Goal: Communication & Community: Answer question/provide support

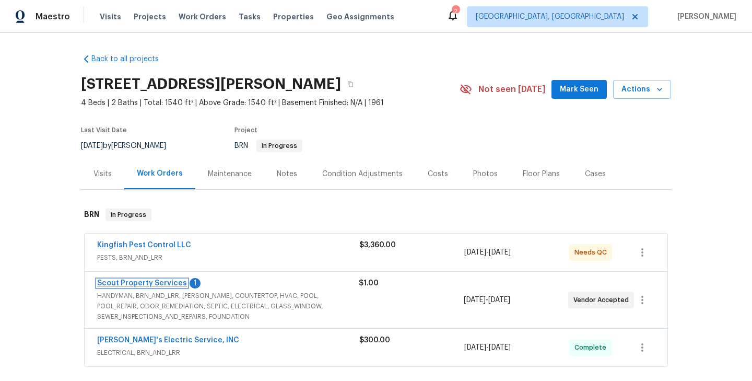
click at [150, 280] on link "Scout Property Services" at bounding box center [142, 282] width 90 height 7
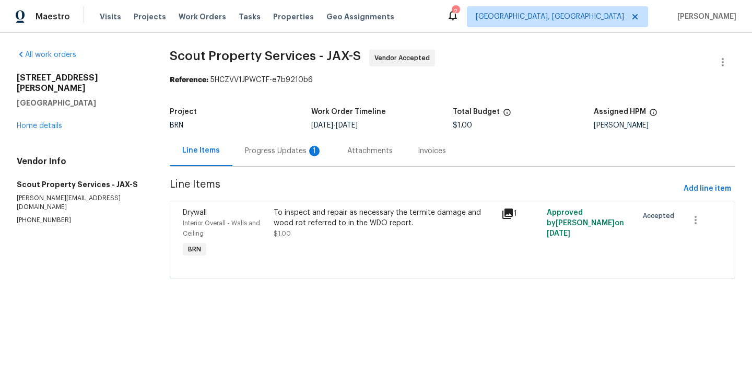
click at [287, 155] on div "Progress Updates 1" at bounding box center [283, 151] width 77 height 10
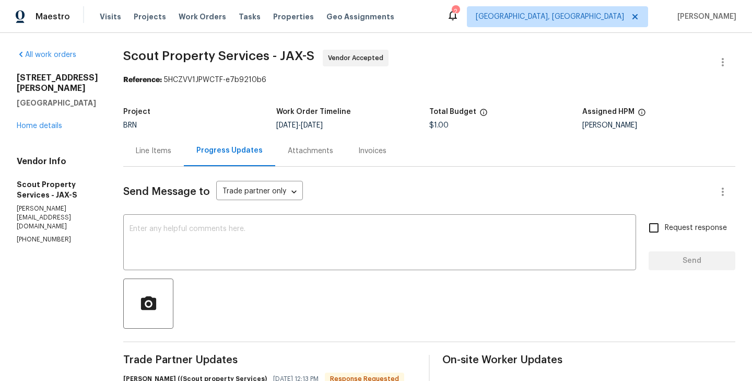
click at [50, 143] on div "All work orders [STREET_ADDRESS][PERSON_NAME] Home details Vendor Info Scout Pr…" at bounding box center [57, 147] width 81 height 195
click at [35, 129] on link "Home details" at bounding box center [39, 125] width 45 height 7
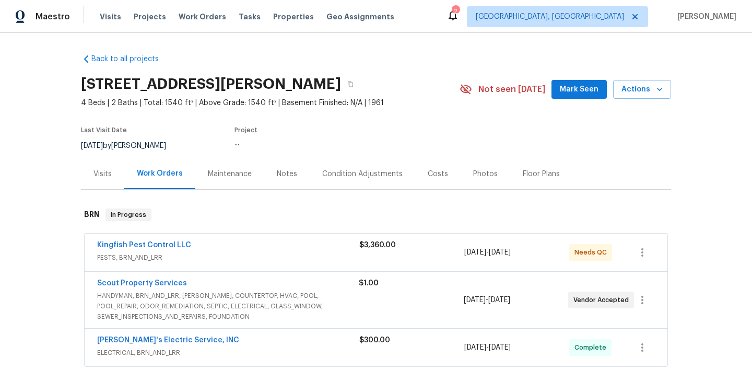
scroll to position [52, 0]
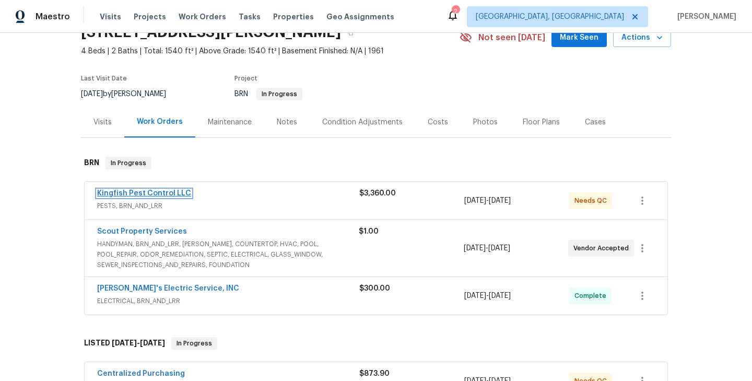
click at [151, 194] on link "Kingfish Pest Control LLC" at bounding box center [144, 193] width 94 height 7
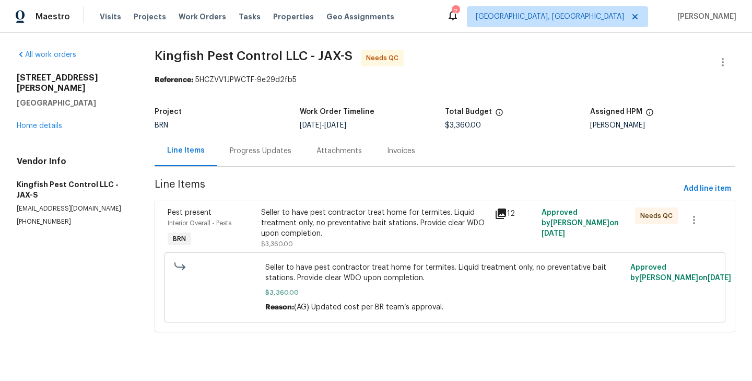
click at [256, 150] on div "Progress Updates" at bounding box center [261, 151] width 62 height 10
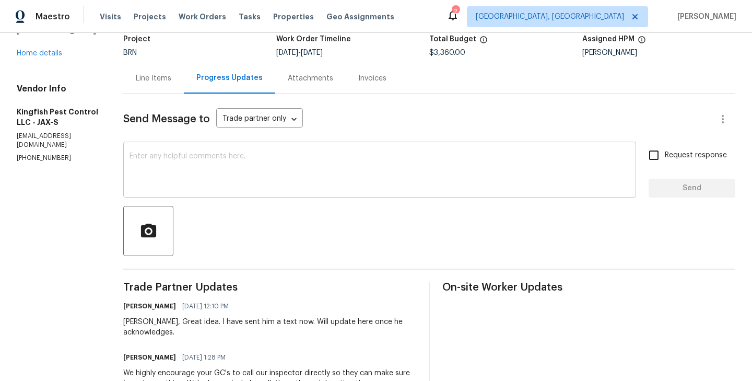
scroll to position [74, 0]
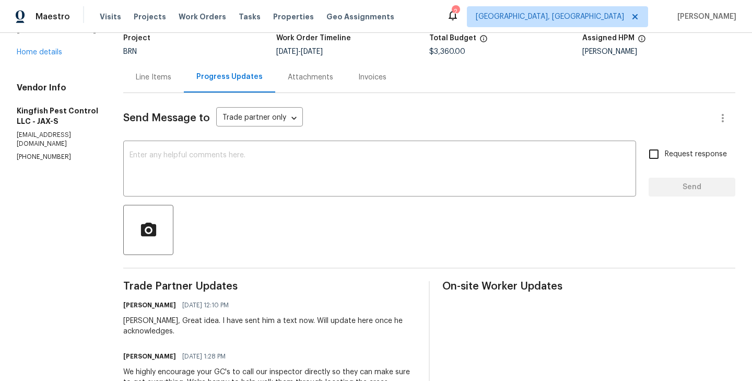
click at [130, 321] on div "Brian, Great idea. I have sent him a text now. Will update here once he acknowl…" at bounding box center [269, 325] width 293 height 21
copy div "Brian"
click at [190, 175] on textarea at bounding box center [379, 169] width 500 height 37
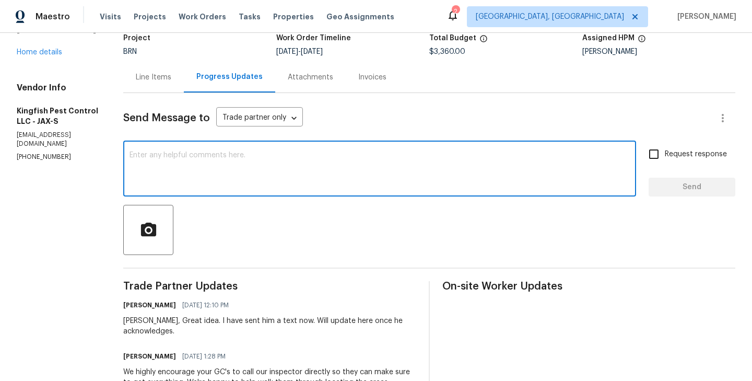
paste textarea "Brian"
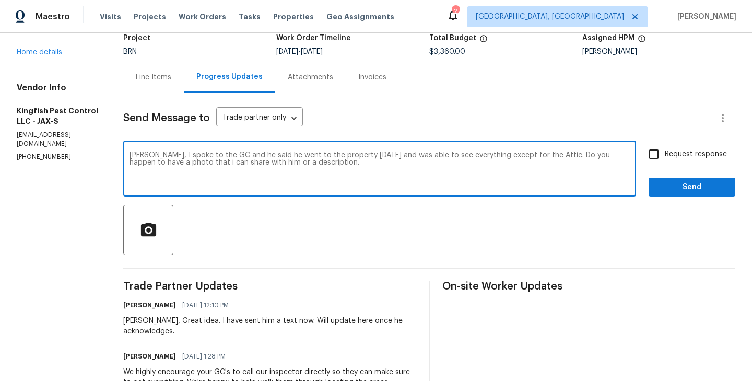
type textarea "Brian, I spoke to the GC and he said he went to the property today and was able…"
click at [651, 160] on input "Request response" at bounding box center [654, 154] width 22 height 22
checkbox input "true"
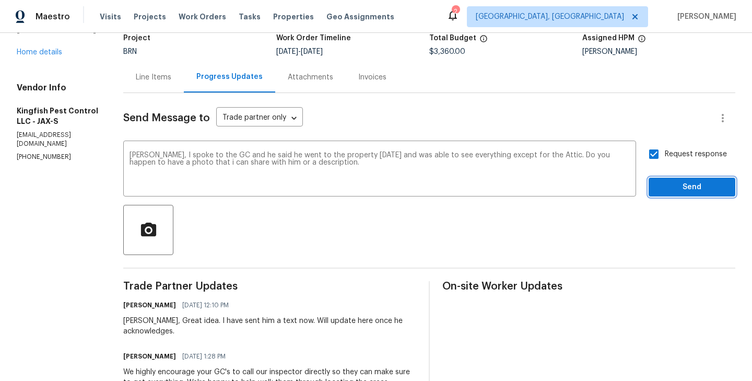
click at [689, 185] on span "Send" at bounding box center [692, 187] width 70 height 13
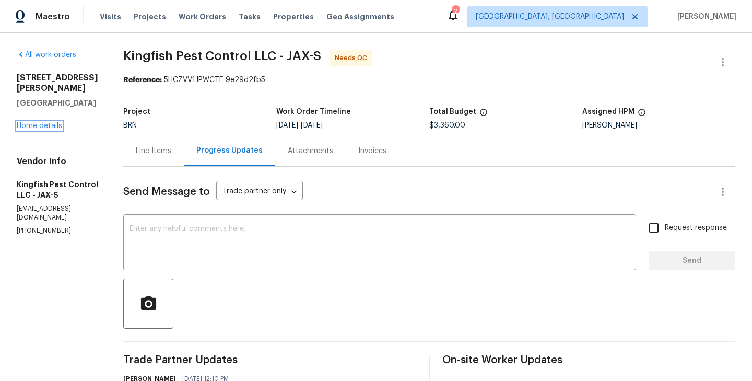
click at [35, 122] on link "Home details" at bounding box center [39, 125] width 45 height 7
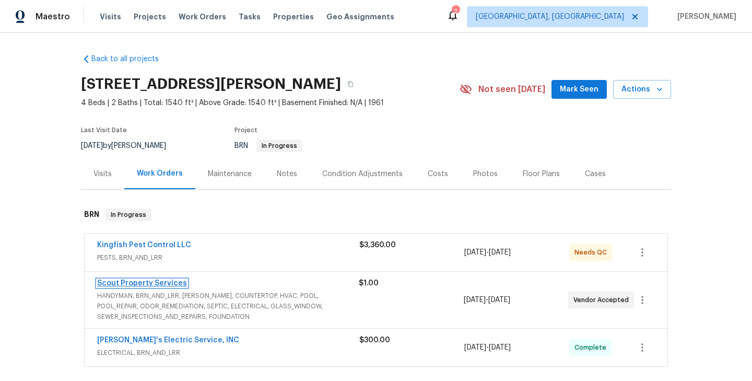
click at [165, 282] on link "Scout Property Services" at bounding box center [142, 282] width 90 height 7
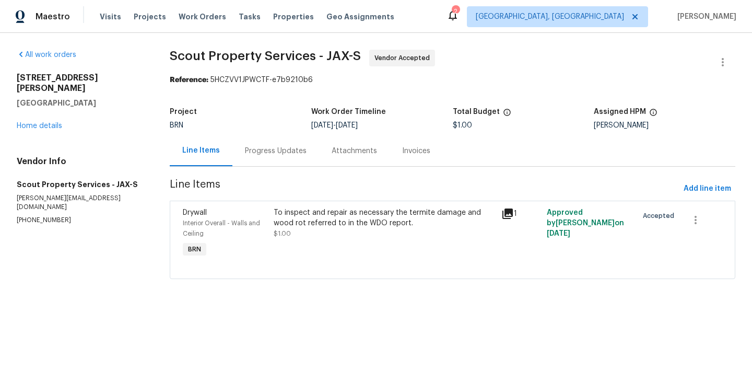
click at [287, 156] on div "Progress Updates" at bounding box center [276, 151] width 62 height 10
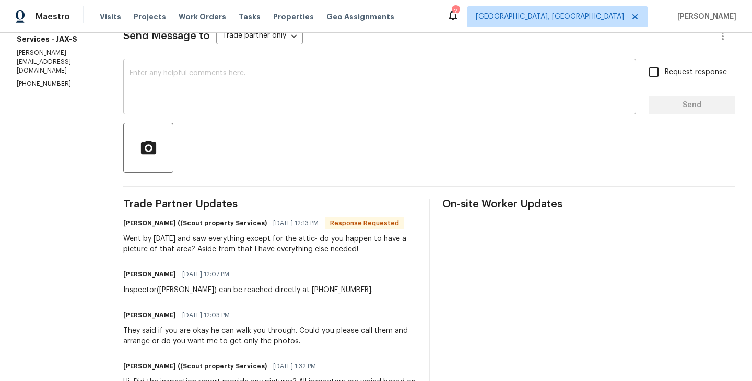
scroll to position [162, 0]
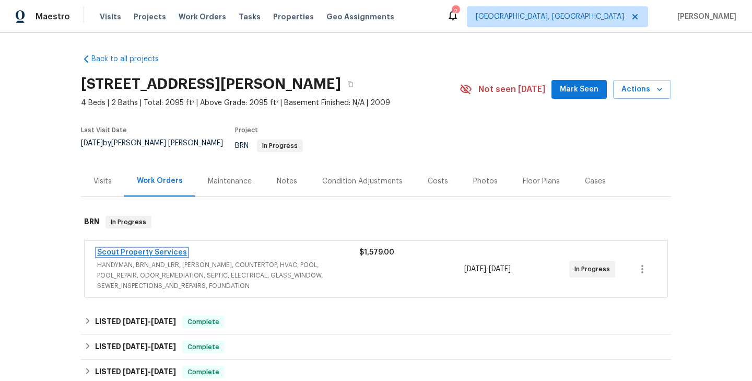
click at [143, 249] on link "Scout Property Services" at bounding box center [142, 252] width 90 height 7
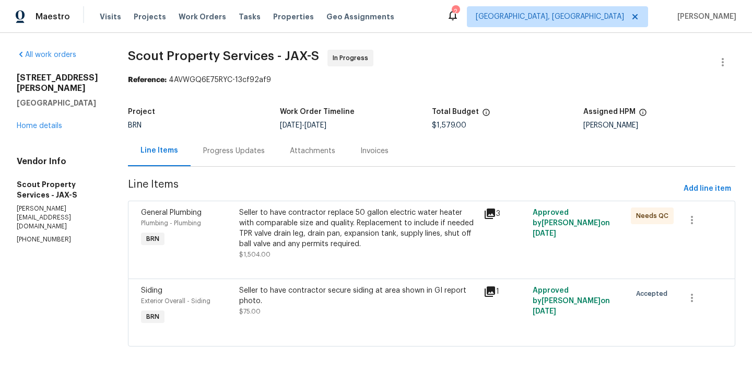
click at [252, 155] on div "Progress Updates" at bounding box center [234, 151] width 62 height 10
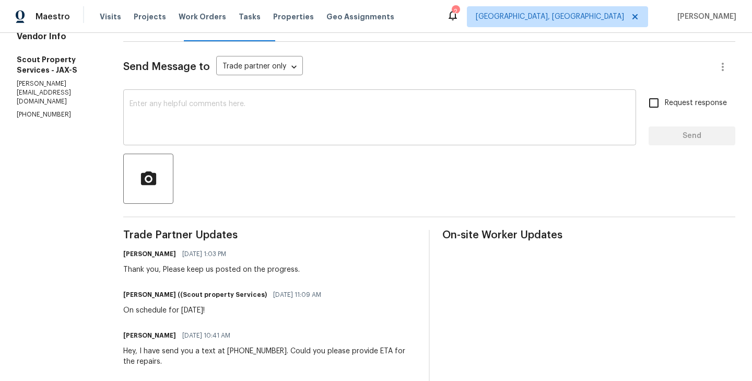
scroll to position [129, 0]
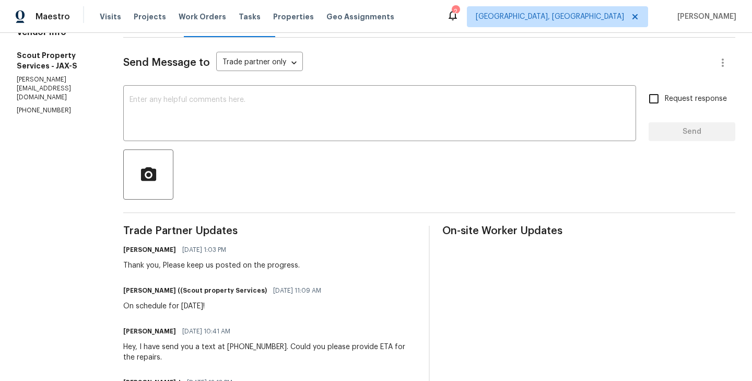
click at [123, 288] on h6 "Trevor Lucas ((Scout property Services)" at bounding box center [195, 290] width 144 height 10
copy h6 "Trevor"
click at [149, 123] on textarea at bounding box center [379, 114] width 500 height 37
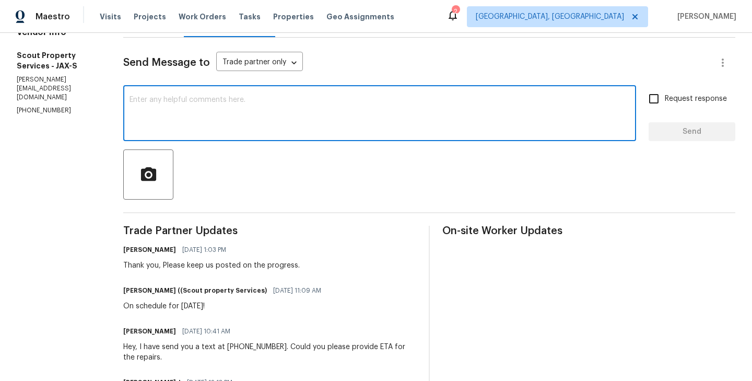
paste textarea "Trevor"
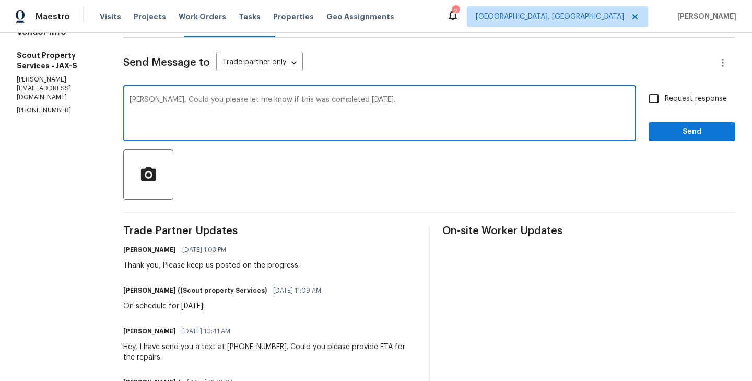
type textarea "Trevor, Could you please let me know if this was completed yesterday."
click at [652, 99] on input "Request response" at bounding box center [654, 99] width 22 height 22
checkbox input "true"
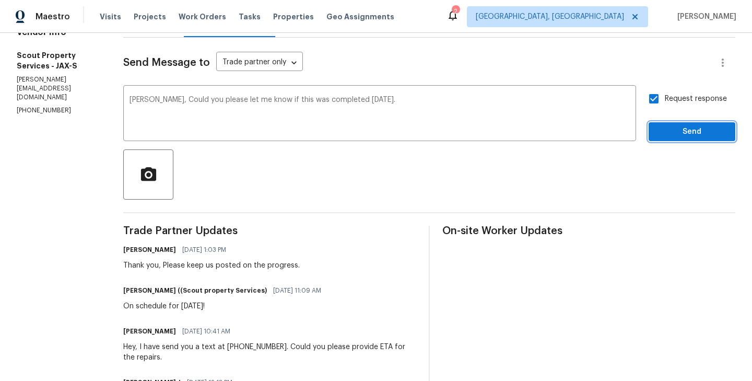
click at [703, 125] on span "Send" at bounding box center [692, 131] width 70 height 13
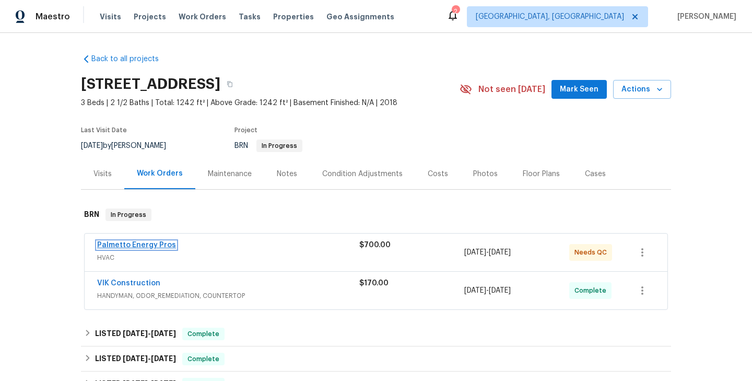
click at [155, 242] on link "Palmetto Energy Pros" at bounding box center [136, 244] width 79 height 7
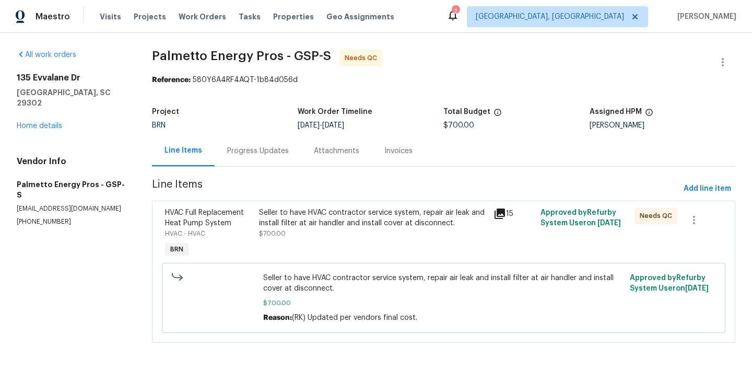
click at [256, 231] on div "Seller to have HVAC contractor service system, repair air leak and install filt…" at bounding box center [373, 233] width 235 height 58
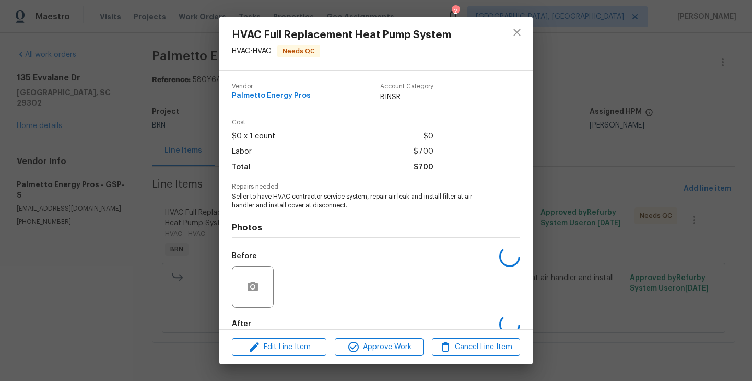
scroll to position [57, 0]
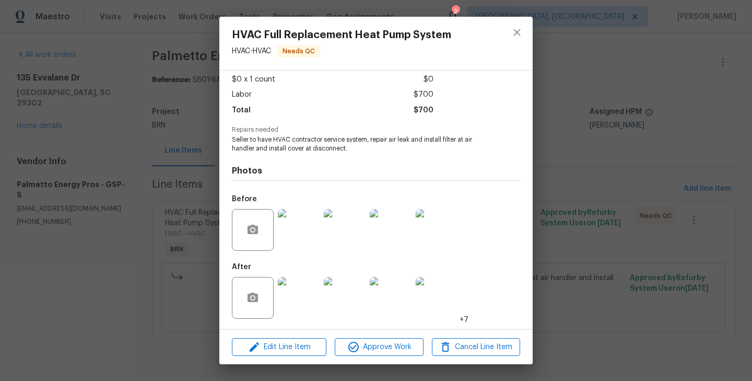
click at [306, 298] on img at bounding box center [299, 298] width 42 height 42
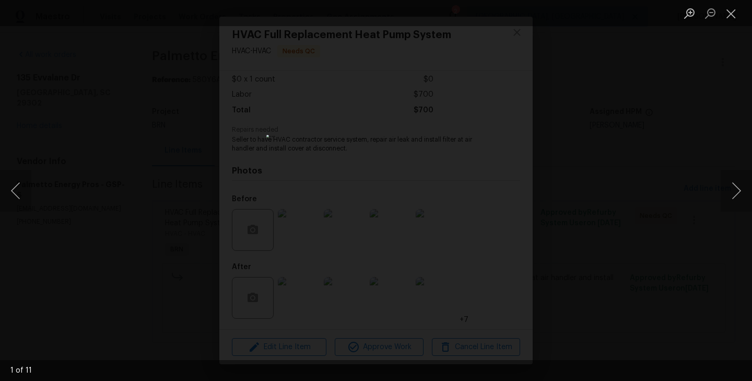
click at [191, 223] on div "Lightbox" at bounding box center [376, 190] width 752 height 381
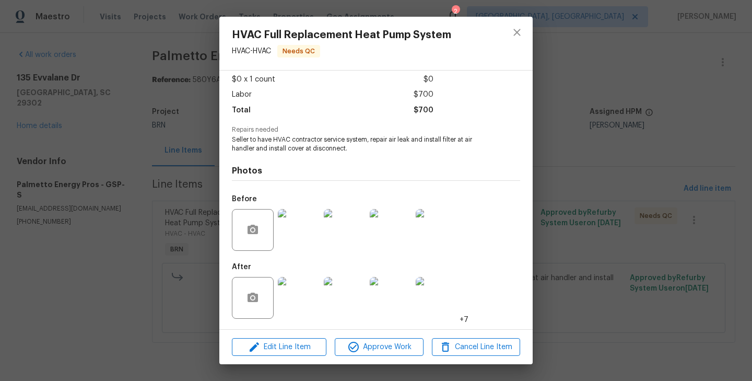
click at [183, 198] on div "HVAC Full Replacement Heat Pump System HVAC - HVAC Needs QC Vendor Palmetto Ene…" at bounding box center [376, 190] width 752 height 381
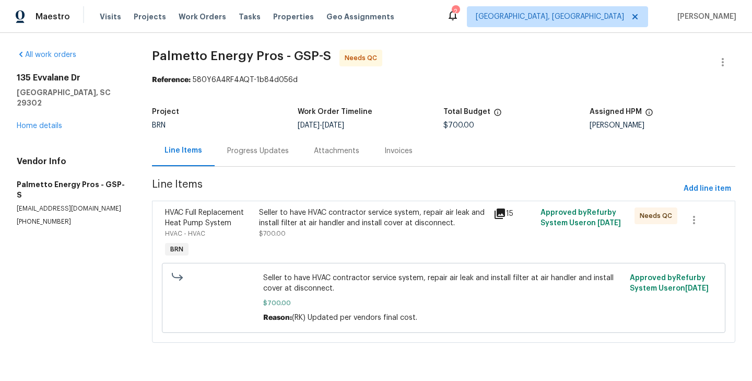
click at [252, 153] on div "Progress Updates" at bounding box center [258, 151] width 62 height 10
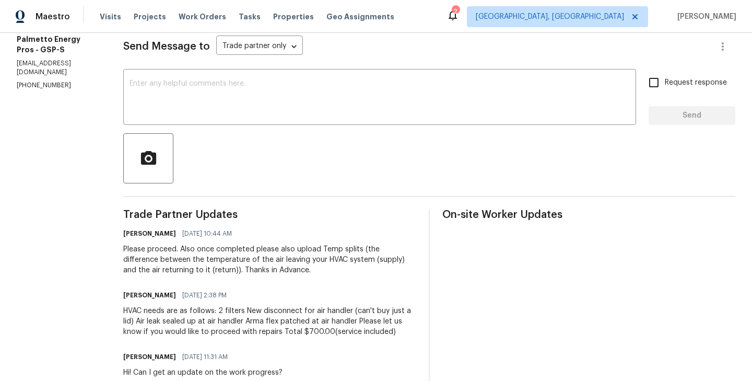
scroll to position [145, 0]
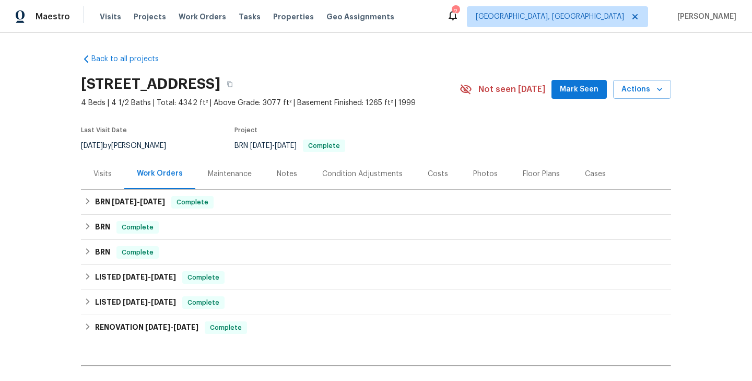
scroll to position [119, 0]
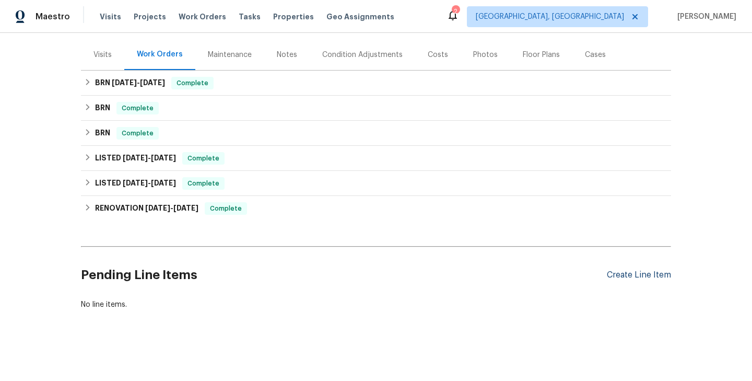
click at [632, 277] on div "Create Line Item" at bounding box center [639, 275] width 64 height 10
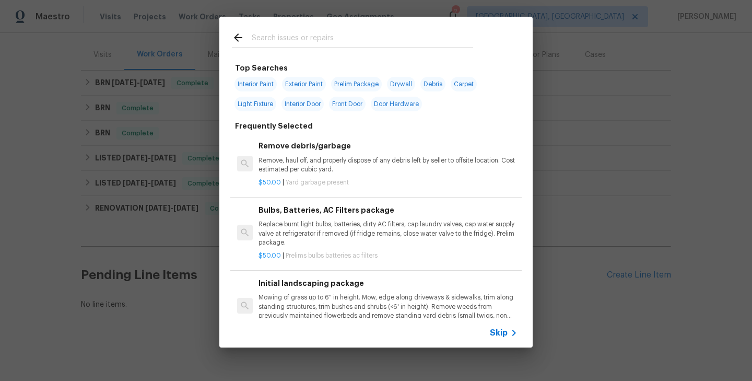
click at [495, 330] on span "Skip" at bounding box center [499, 332] width 18 height 10
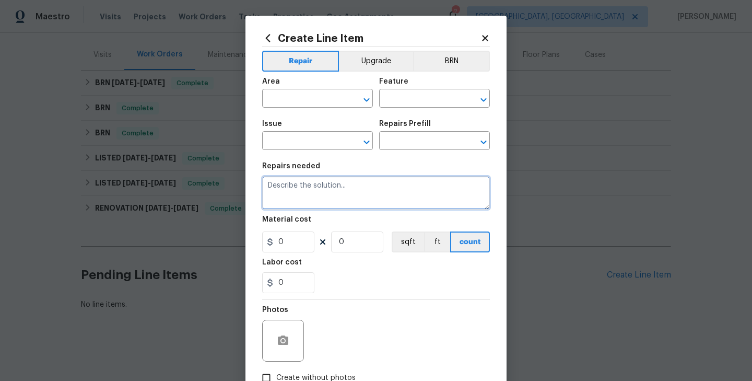
click at [353, 193] on textarea at bounding box center [376, 192] width 228 height 33
paste textarea "replace the thermostat and confirm proper operation."
click at [270, 186] on textarea "replace the thermostat and confirm proper operation." at bounding box center [376, 192] width 228 height 33
type textarea "Replace the thermostat and confirm proper operation."
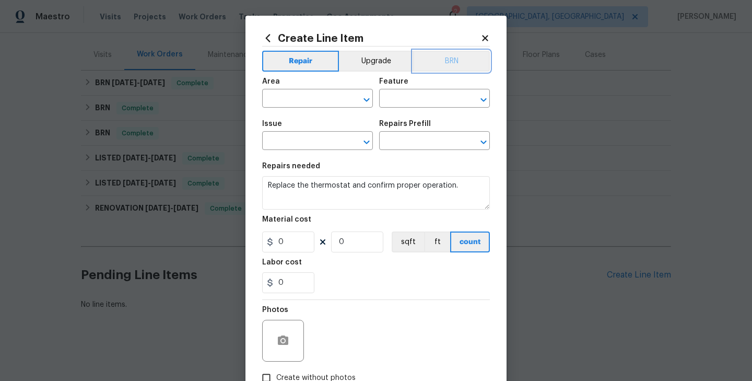
click at [449, 65] on button "BRN" at bounding box center [451, 61] width 77 height 21
click at [315, 99] on input "text" at bounding box center [302, 99] width 81 height 16
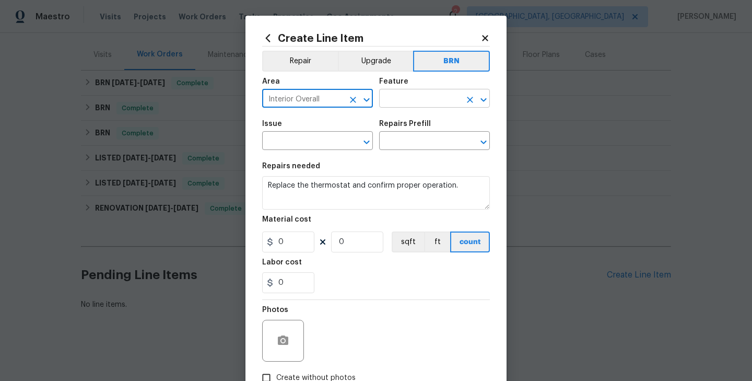
type input "Interior Overall"
click at [397, 107] on input "text" at bounding box center [419, 99] width 81 height 16
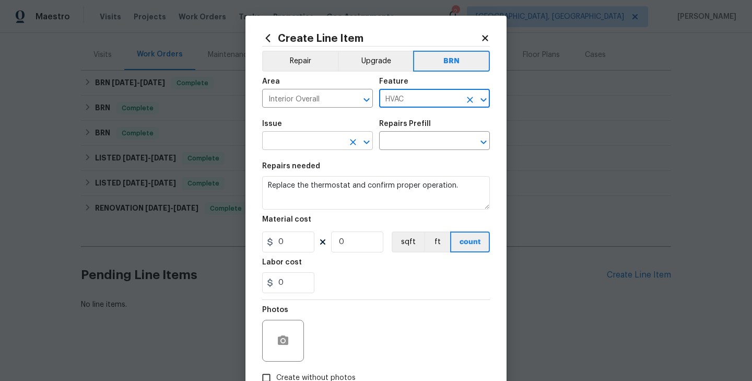
type input "HVAC"
click at [321, 143] on input "text" at bounding box center [302, 142] width 81 height 16
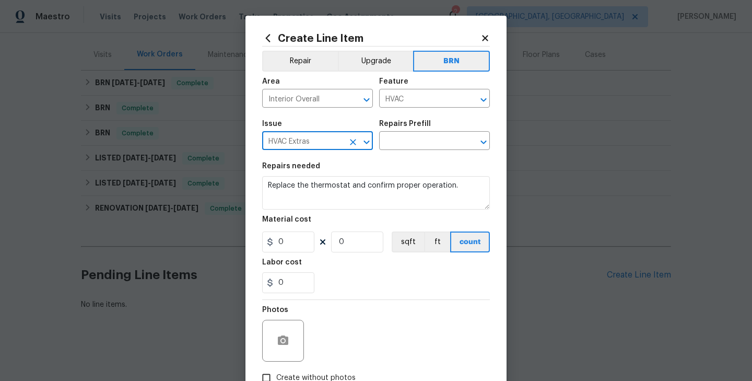
type input "HVAC Extras"
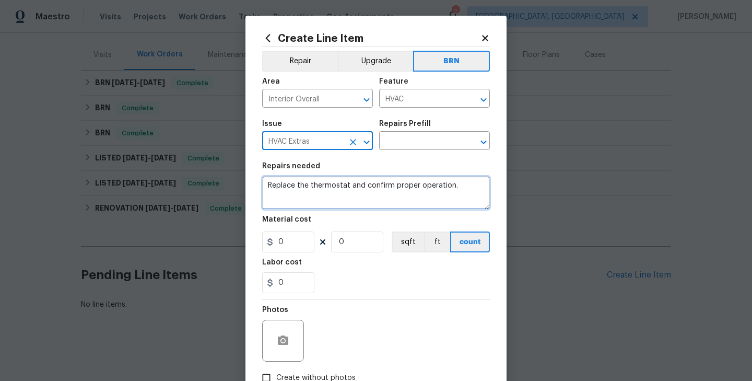
click at [309, 191] on textarea "Replace the thermostat and confirm proper operation." at bounding box center [376, 192] width 228 height 33
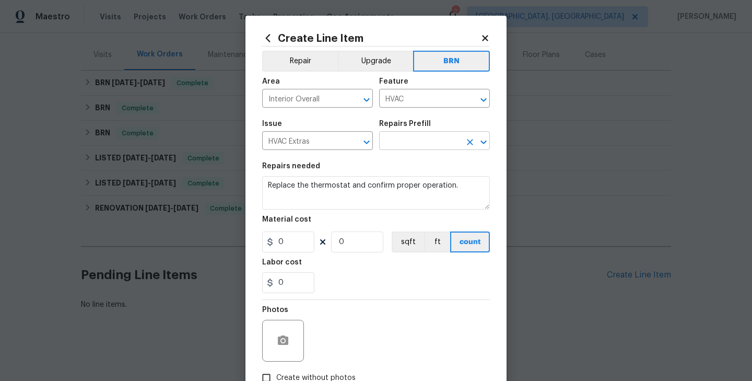
click at [413, 134] on input "text" at bounding box center [419, 142] width 81 height 16
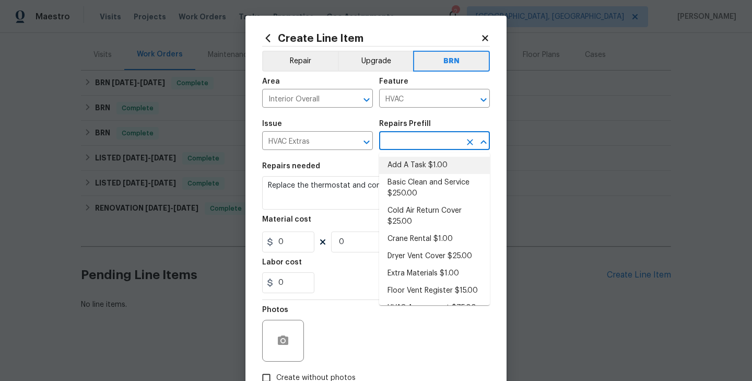
click at [429, 161] on li "Add A Task $1.00" at bounding box center [434, 165] width 111 height 17
type input "Add A Task $1.00"
type textarea "HPM to detail"
type input "1"
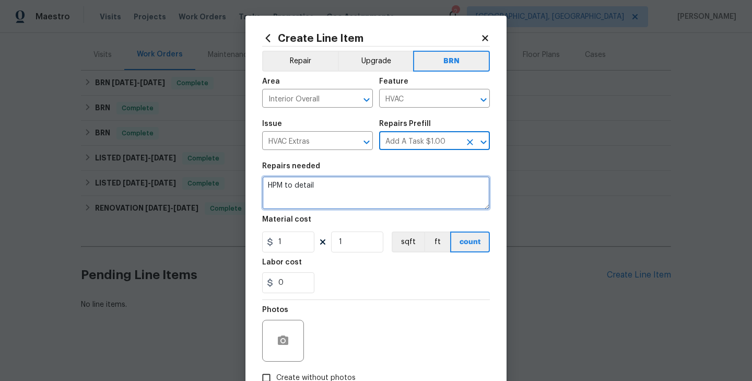
click at [335, 202] on textarea "HPM to detail" at bounding box center [376, 192] width 228 height 33
paste textarea "replace the thermostat and confirm proper operation."
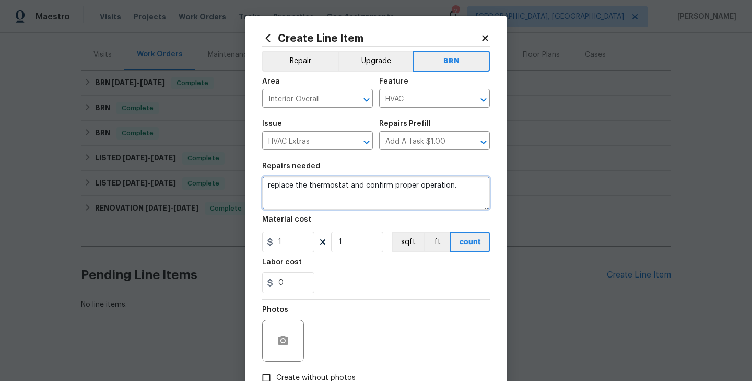
click at [271, 185] on textarea "replace the thermostat and confirm proper operation." at bounding box center [376, 192] width 228 height 33
type textarea "Replace the thermostat and confirm proper operation."
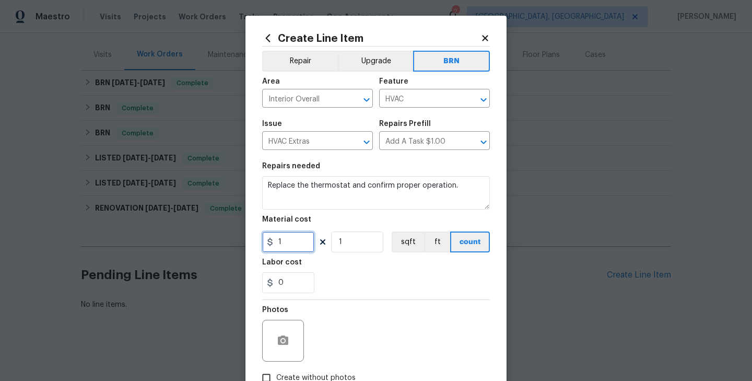
click at [297, 243] on input "1" at bounding box center [288, 241] width 52 height 21
type input "0"
click at [288, 284] on input "0" at bounding box center [288, 282] width 52 height 21
type input "125"
click at [350, 283] on div "125" at bounding box center [376, 282] width 228 height 21
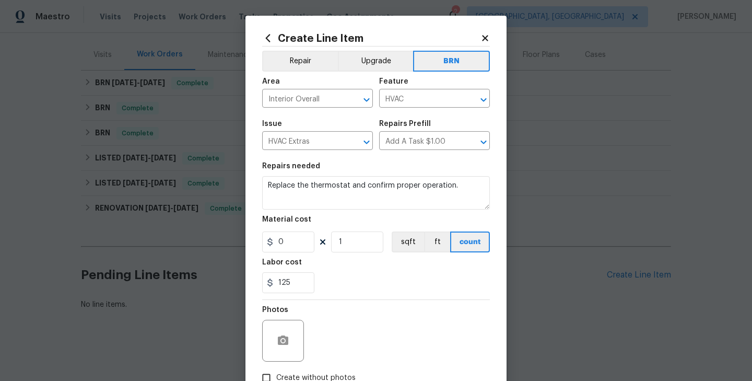
scroll to position [69, 0]
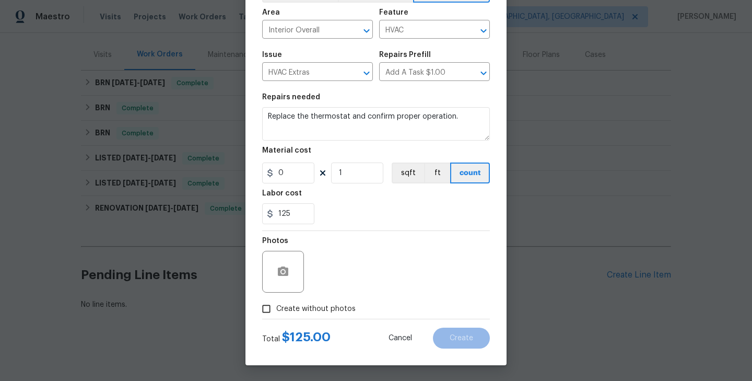
click at [333, 308] on span "Create without photos" at bounding box center [315, 308] width 79 height 11
click at [276, 308] on input "Create without photos" at bounding box center [266, 309] width 20 height 20
checkbox input "true"
click at [419, 240] on div "Reason*" at bounding box center [401, 244] width 178 height 14
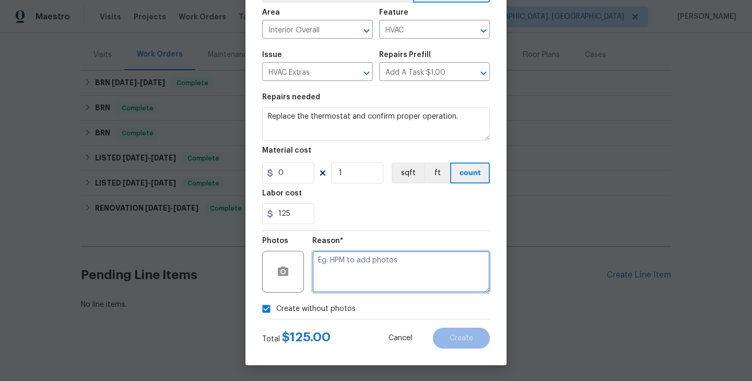
click at [410, 266] on textarea at bounding box center [401, 272] width 178 height 42
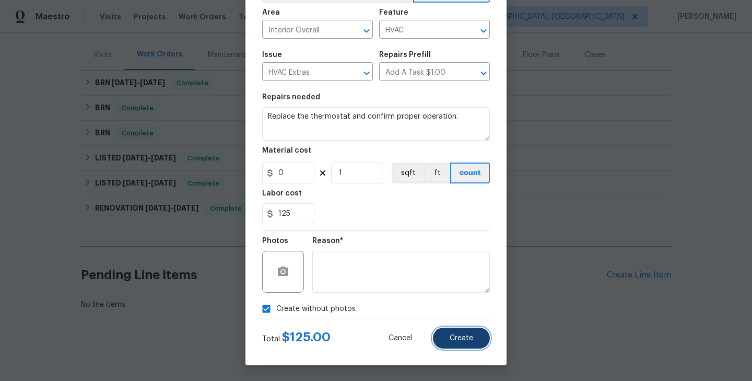
click at [470, 334] on span "Create" at bounding box center [461, 338] width 23 height 8
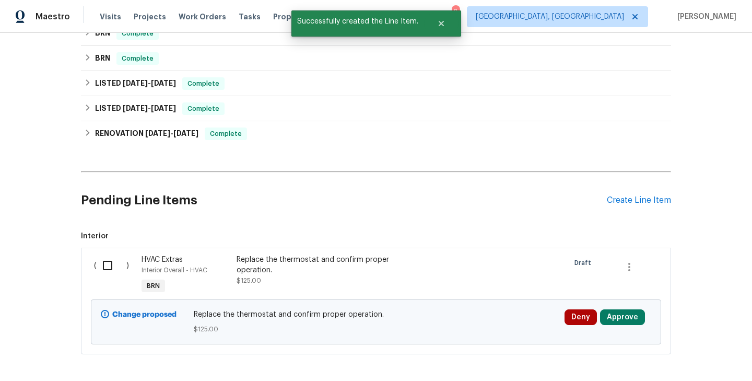
scroll to position [224, 0]
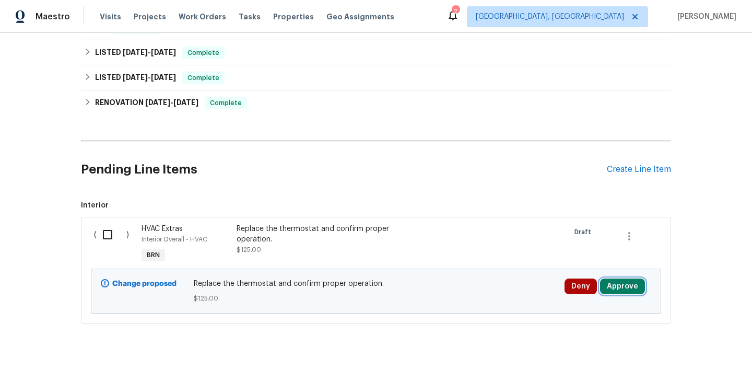
click at [627, 280] on button "Approve" at bounding box center [622, 286] width 45 height 16
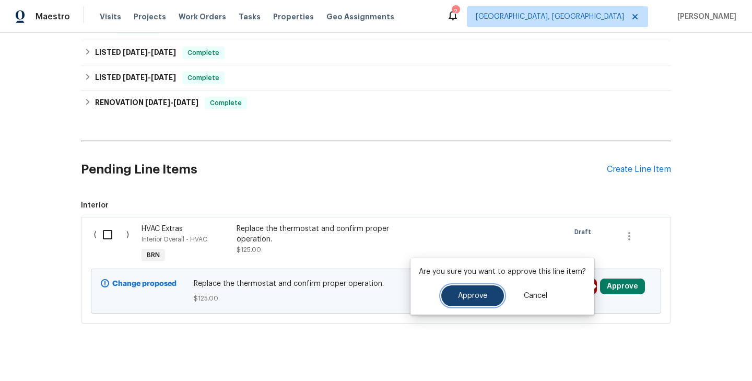
click at [480, 297] on span "Approve" at bounding box center [472, 296] width 29 height 8
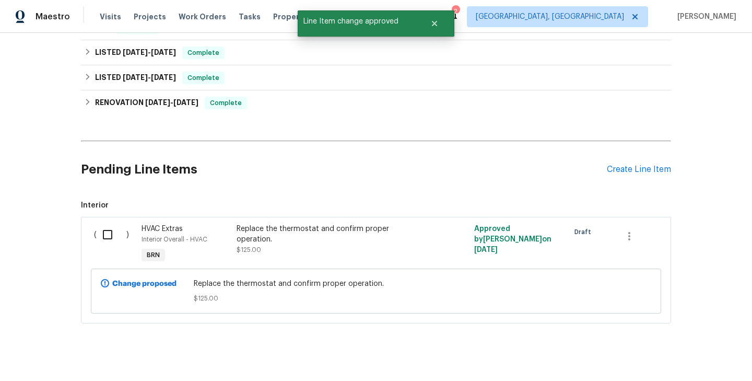
click at [106, 231] on input "checkbox" at bounding box center [112, 234] width 30 height 22
checkbox input "true"
click at [679, 356] on span "Create Work Order" at bounding box center [691, 354] width 69 height 13
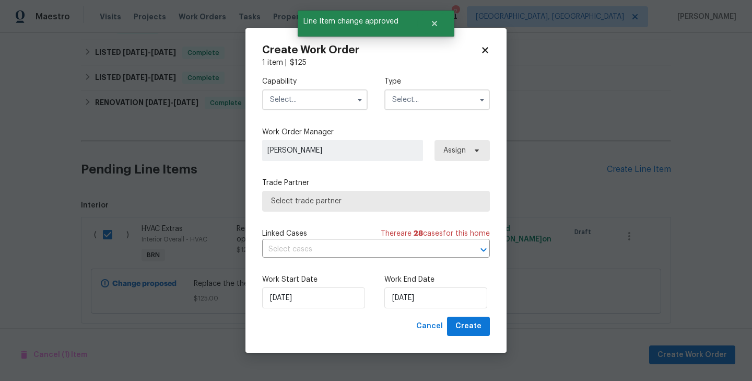
click at [455, 99] on input "text" at bounding box center [436, 99] width 105 height 21
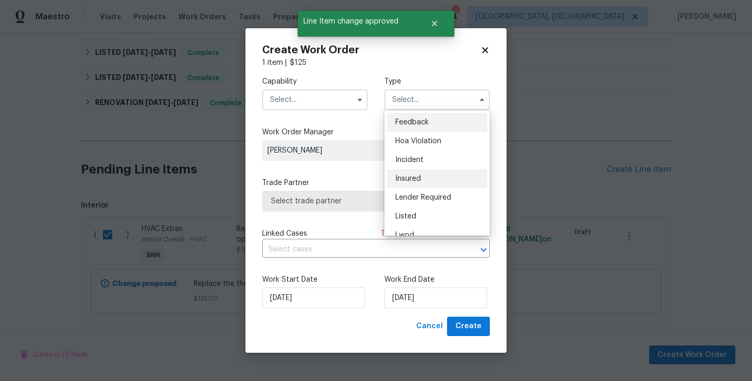
scroll to position [124, 0]
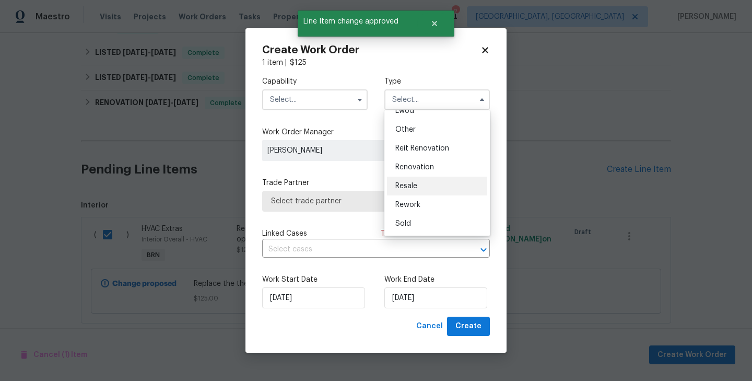
click at [415, 179] on div "Resale" at bounding box center [437, 185] width 100 height 19
type input "Resale"
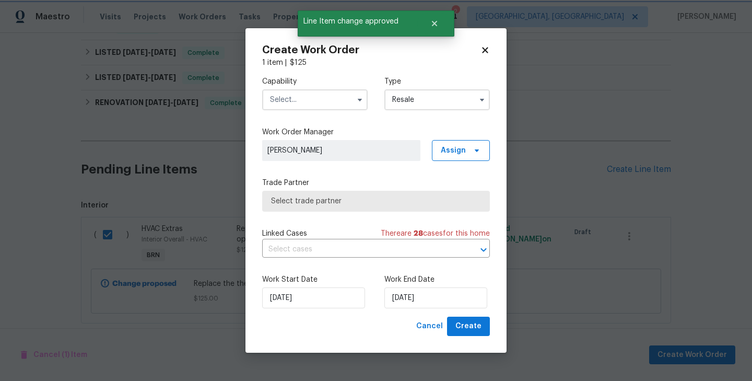
scroll to position [0, 0]
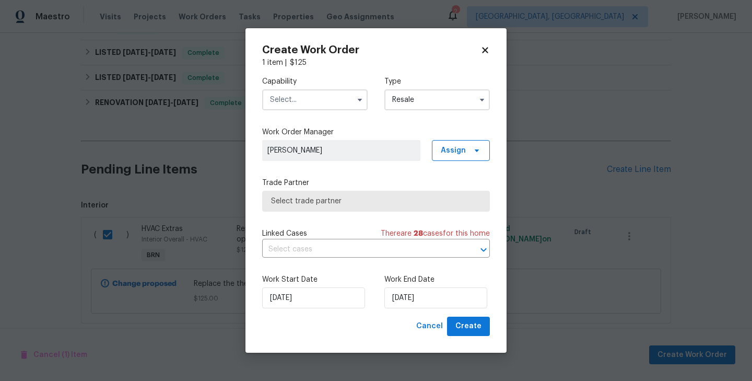
click at [344, 99] on input "text" at bounding box center [314, 99] width 105 height 21
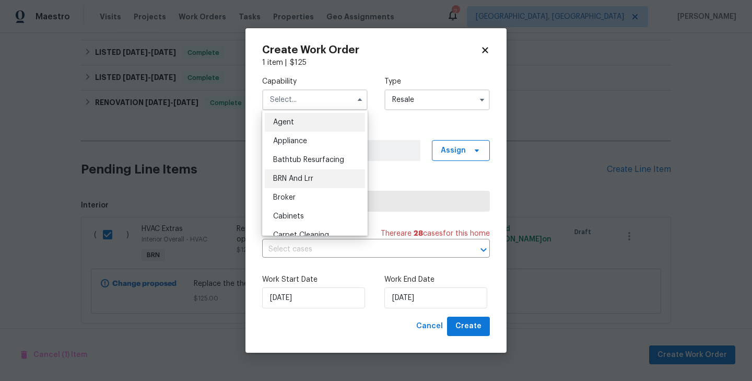
click at [306, 173] on div "BRN And Lrr" at bounding box center [315, 178] width 100 height 19
type input "BRN And Lrr"
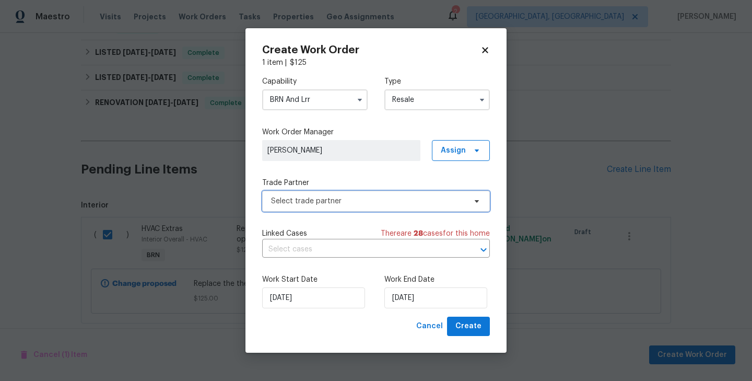
click at [344, 193] on span "Select trade partner" at bounding box center [376, 201] width 228 height 21
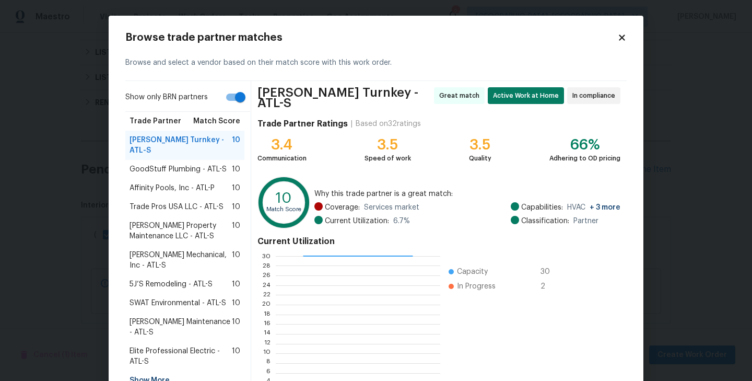
scroll to position [80, 0]
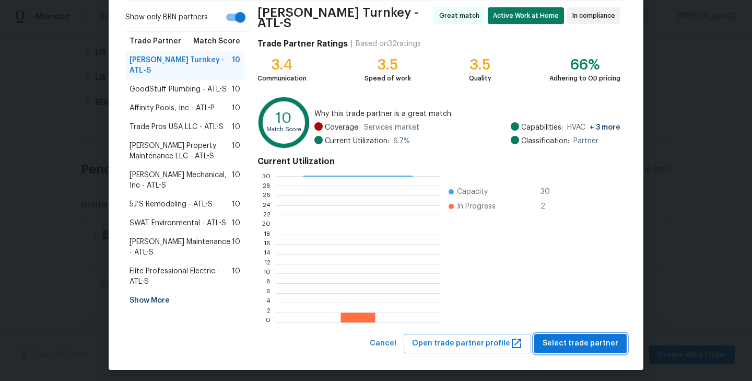
click at [583, 343] on span "Select trade partner" at bounding box center [580, 343] width 76 height 13
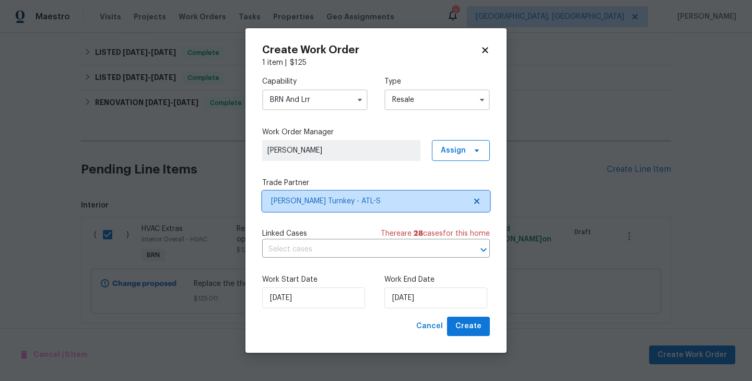
scroll to position [0, 0]
click at [346, 251] on input "text" at bounding box center [361, 249] width 198 height 16
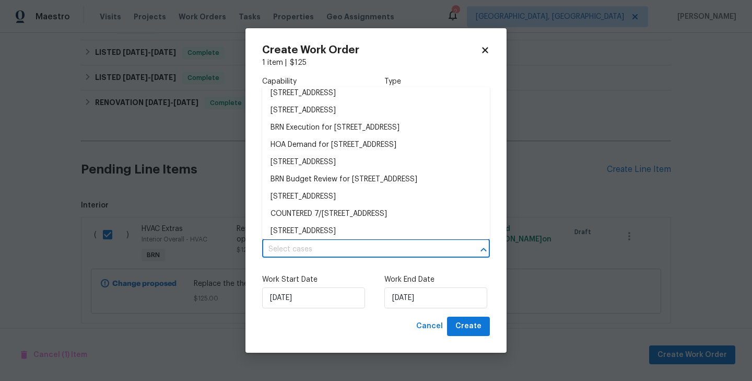
scroll to position [147, 0]
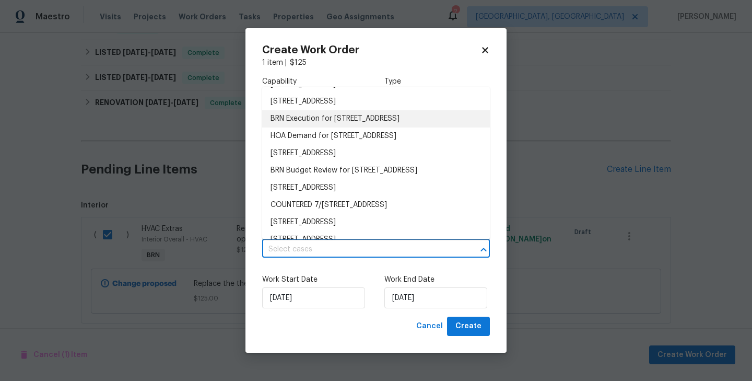
click at [328, 127] on li "BRN Execution for 9979 Bridgewater Pointe, Villa Rica, GA 30180" at bounding box center [376, 118] width 228 height 17
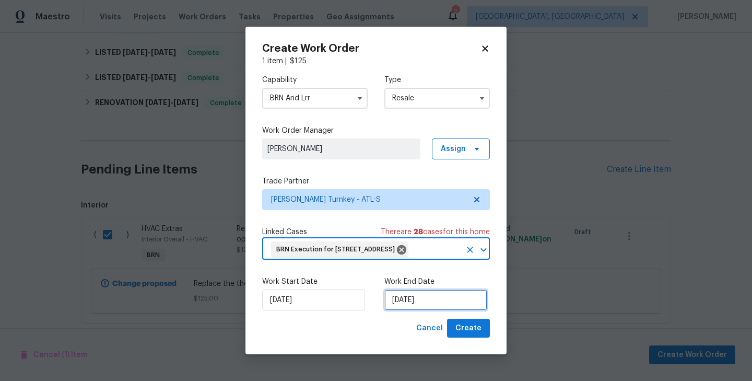
click at [390, 306] on input "[DATE]" at bounding box center [435, 299] width 103 height 21
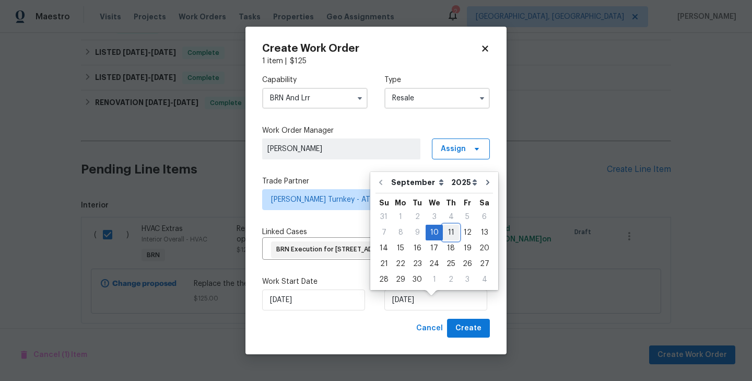
click at [450, 236] on div "11" at bounding box center [451, 232] width 16 height 15
type input "9/11/2025"
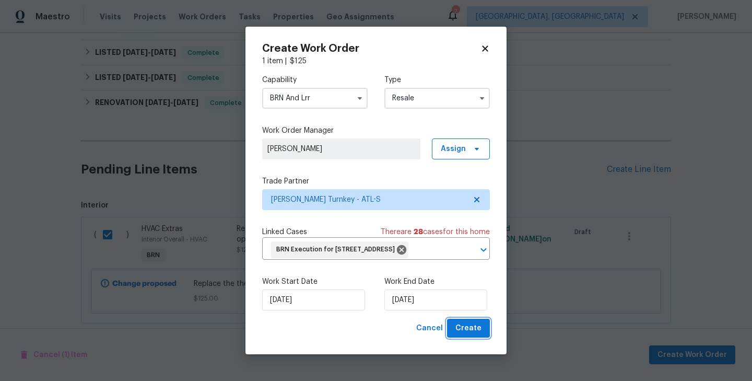
click at [470, 338] on button "Create" at bounding box center [468, 327] width 43 height 19
checkbox input "false"
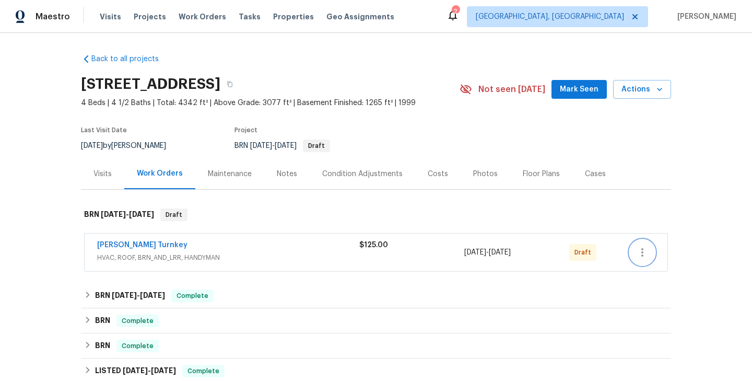
click at [642, 251] on icon "button" at bounding box center [642, 252] width 13 height 13
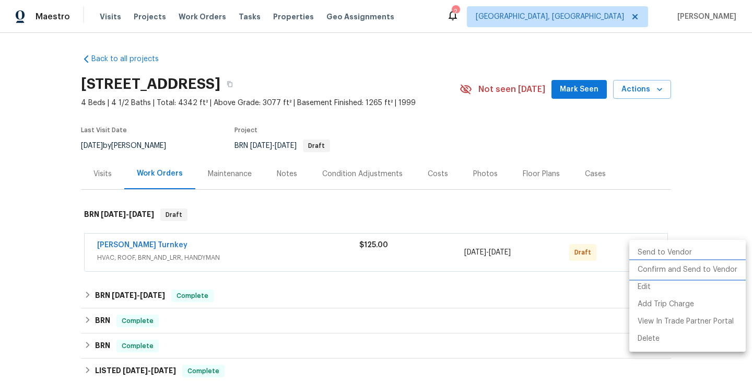
click at [678, 265] on li "Confirm and Send to Vendor" at bounding box center [687, 269] width 116 height 17
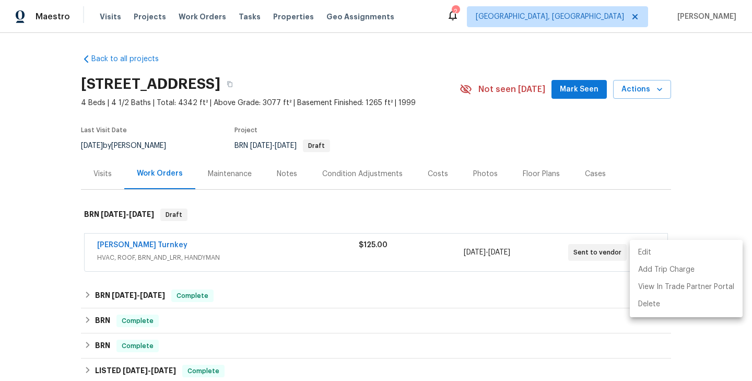
click at [119, 243] on div at bounding box center [376, 190] width 752 height 381
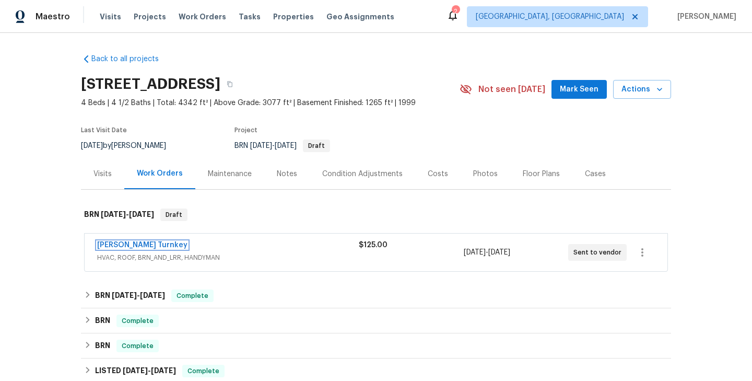
click at [122, 244] on link "[PERSON_NAME] Turnkey" at bounding box center [142, 244] width 90 height 7
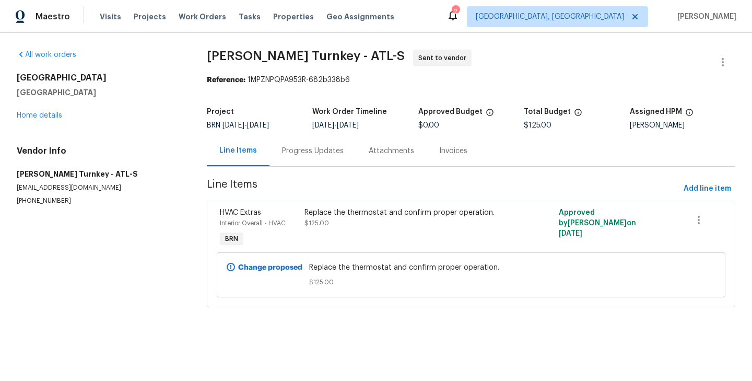
click at [315, 160] on div "Progress Updates" at bounding box center [312, 150] width 87 height 31
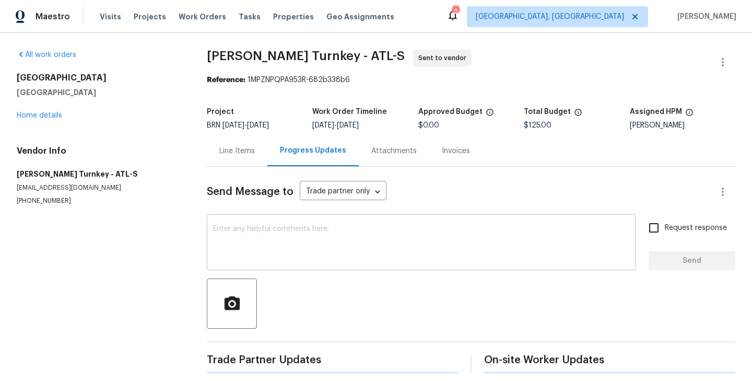
scroll to position [7, 0]
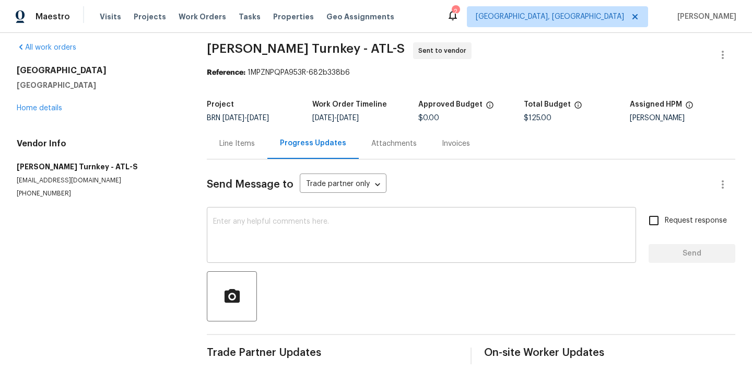
click at [275, 228] on textarea at bounding box center [421, 236] width 417 height 37
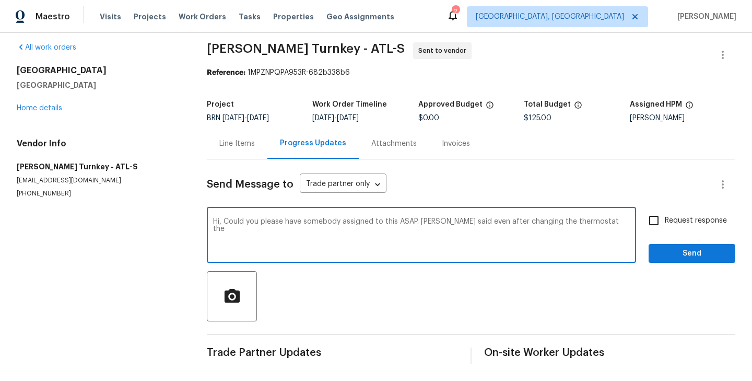
click at [541, 222] on textarea "Hi, Could you please have somebody assigned to this ASAP. [PERSON_NAME] said ev…" at bounding box center [421, 236] width 417 height 37
click at [410, 237] on textarea "Hi, Could you please have somebody assigned to this ASAP. [PERSON_NAME] said ev…" at bounding box center [421, 236] width 417 height 37
type textarea "Hi, Could you please have somebody assigned to this ASAP. [PERSON_NAME] said ev…"
click at [660, 222] on input "Request response" at bounding box center [654, 220] width 22 height 22
checkbox input "true"
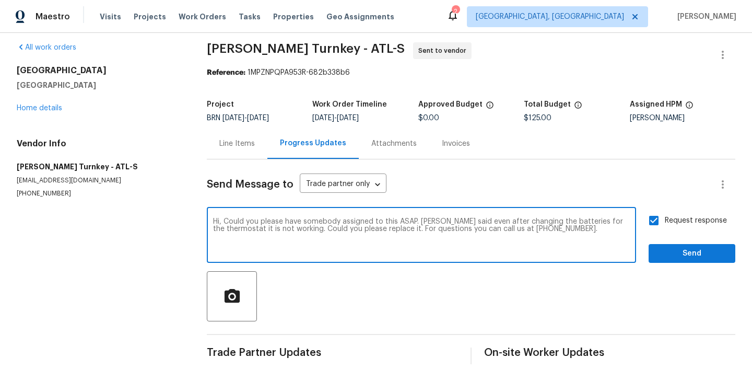
drag, startPoint x: 571, startPoint y: 223, endPoint x: 310, endPoint y: 230, distance: 261.6
click at [310, 230] on textarea "Hi, Could you please have somebody assigned to this ASAP. [PERSON_NAME] said ev…" at bounding box center [421, 236] width 417 height 37
click at [360, 230] on textarea "Hi, Could you please have somebody assigned to this ASAP. [PERSON_NAME] said ev…" at bounding box center [421, 236] width 417 height 37
click at [597, 220] on textarea "Hi, Could you please have somebody assigned to this ASAP. [PERSON_NAME] said ev…" at bounding box center [421, 236] width 417 height 37
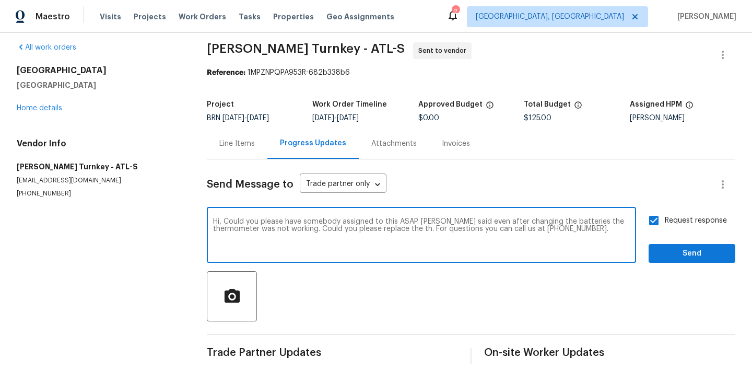
click at [597, 220] on textarea "Hi, Could you please have somebody assigned to this ASAP. [PERSON_NAME] said ev…" at bounding box center [421, 236] width 417 height 37
click at [379, 228] on textarea "Hi, Could you please have somebody assigned to this ASAP. [PERSON_NAME] said ev…" at bounding box center [421, 236] width 417 height 37
drag, startPoint x: 416, startPoint y: 229, endPoint x: 523, endPoint y: 229, distance: 106.5
click at [523, 229] on textarea "Hi, Could you please have somebody assigned to this ASAP. [PERSON_NAME] said ev…" at bounding box center [421, 236] width 417 height 37
type textarea "Hi, Could you please have somebody assigned to this ASAP. [PERSON_NAME] said ev…"
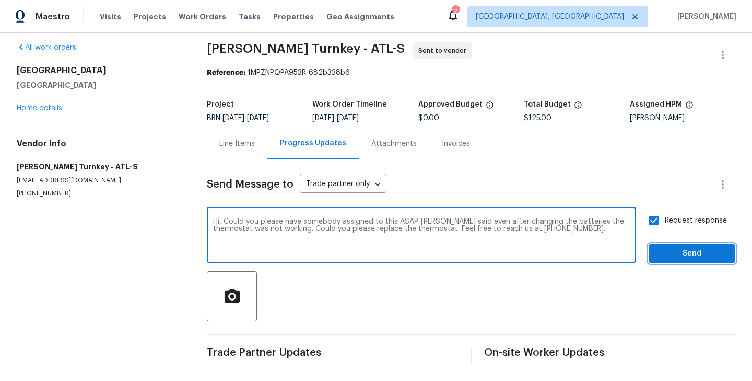
click at [678, 253] on span "Send" at bounding box center [692, 253] width 70 height 13
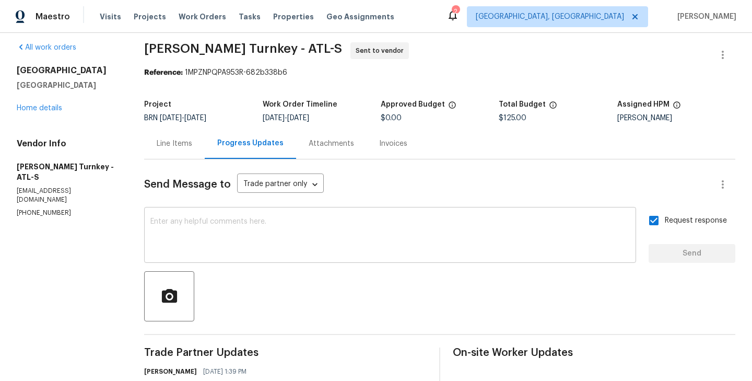
click at [273, 238] on textarea at bounding box center [389, 236] width 479 height 37
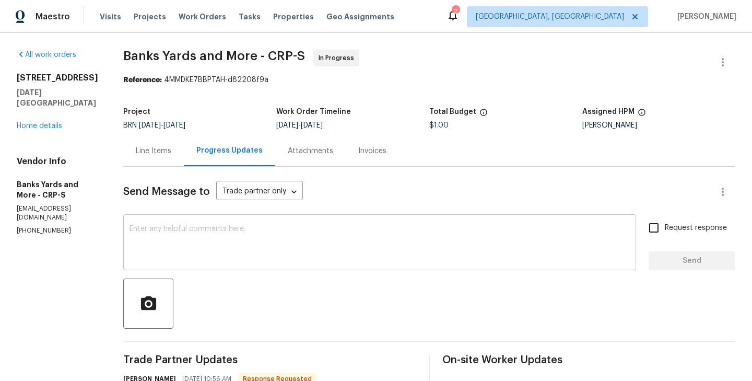
click at [185, 225] on textarea at bounding box center [379, 243] width 500 height 37
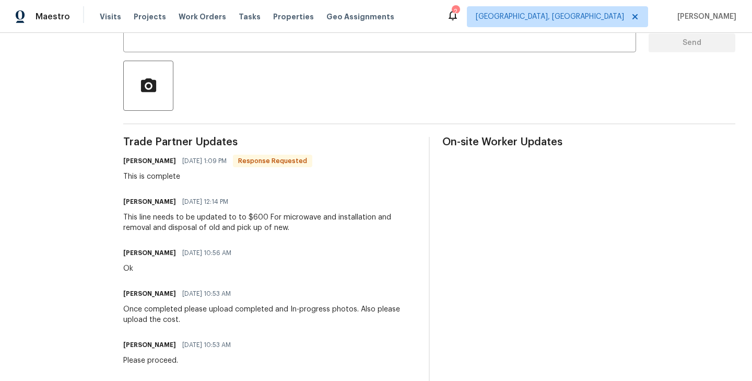
scroll to position [75, 0]
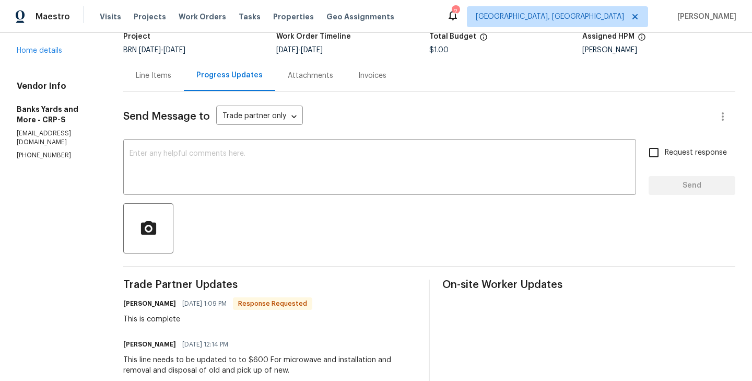
click at [149, 78] on div "Line Items" at bounding box center [154, 75] width 36 height 10
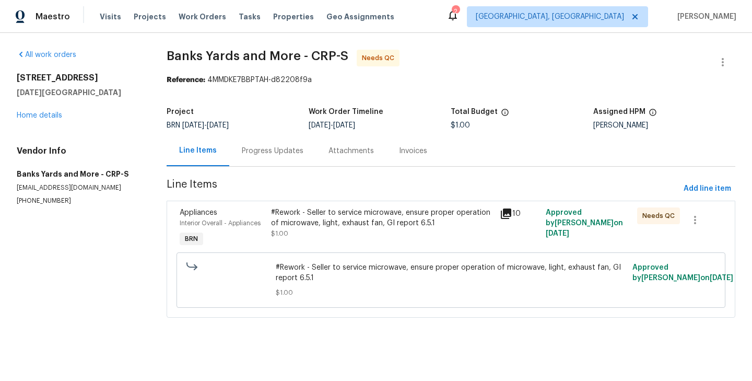
click at [259, 230] on div "Appliances Interior Overall - Appliances BRN" at bounding box center [221, 228] width 91 height 48
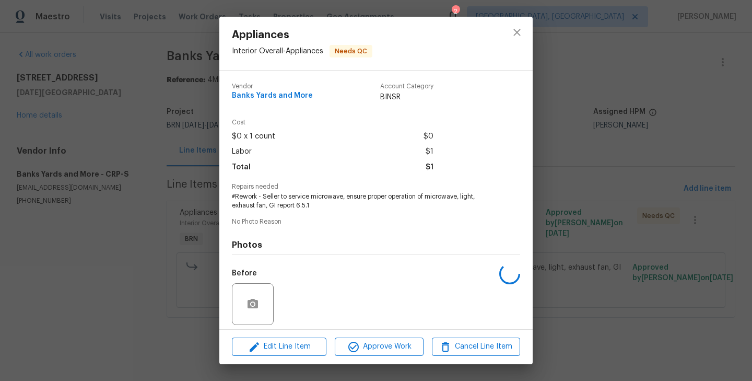
scroll to position [74, 0]
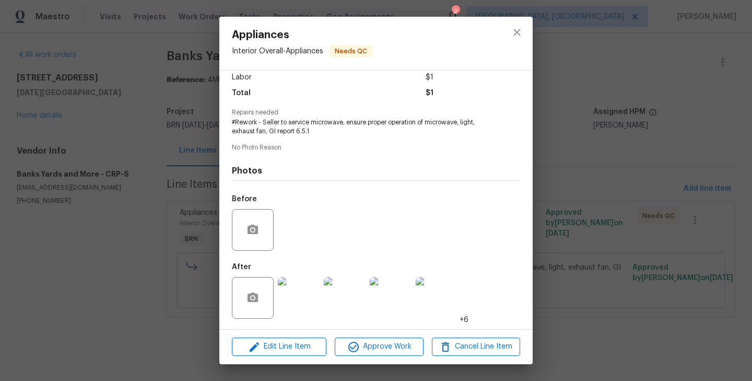
click at [299, 297] on img at bounding box center [299, 298] width 42 height 42
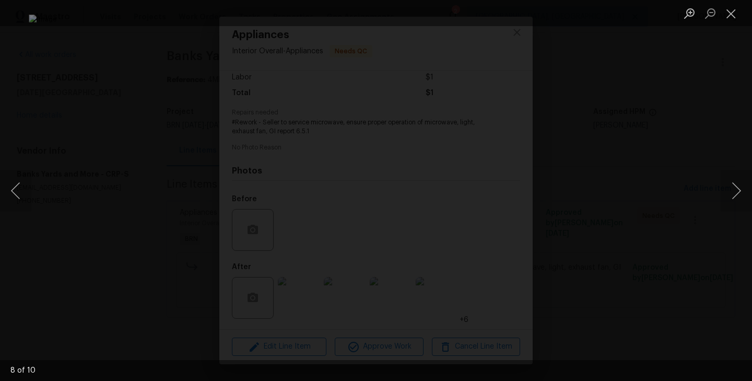
click at [85, 176] on div "Lightbox" at bounding box center [376, 190] width 752 height 381
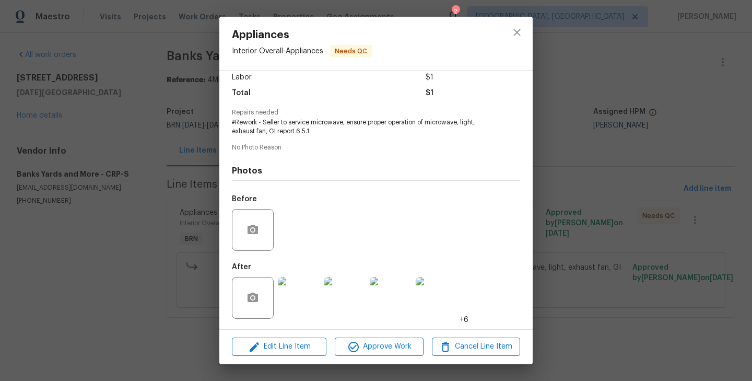
click at [91, 134] on div "Appliances Interior Overall - Appliances Needs QC Vendor Banks Yards and More A…" at bounding box center [376, 190] width 752 height 381
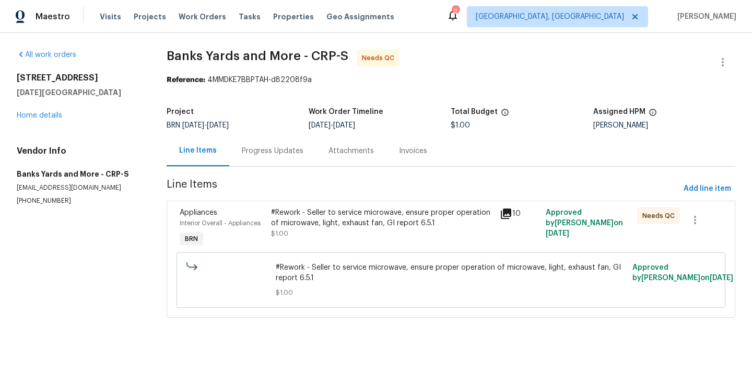
click at [259, 150] on div "Progress Updates" at bounding box center [273, 151] width 62 height 10
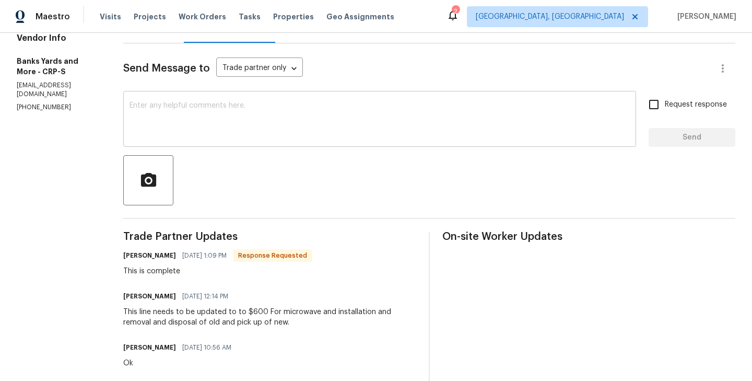
scroll to position [133, 0]
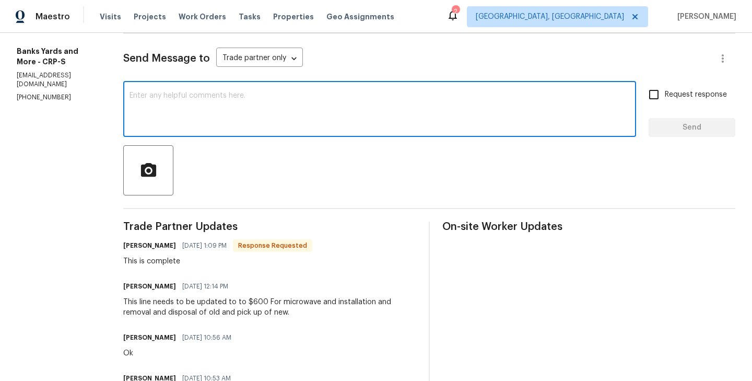
click at [205, 121] on textarea at bounding box center [379, 110] width 500 height 37
type textarea "Working o"
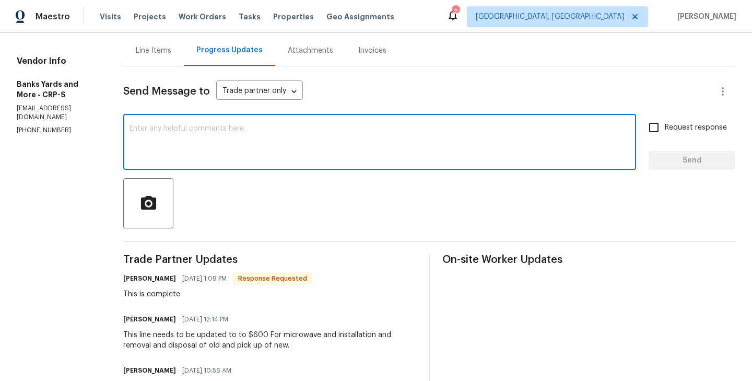
scroll to position [66, 0]
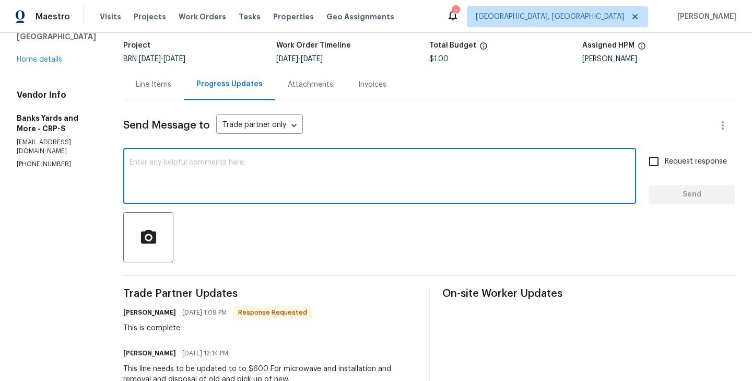
click at [152, 92] on div "Line Items" at bounding box center [153, 84] width 61 height 31
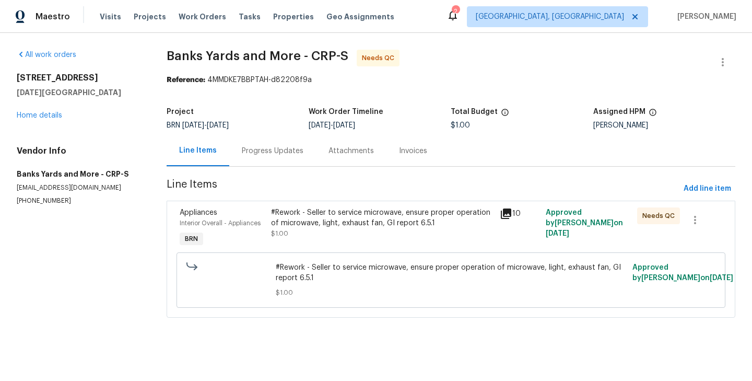
click at [278, 219] on div "#Rework - Seller to service microwave, ensure proper operation of microwave, li…" at bounding box center [382, 217] width 222 height 21
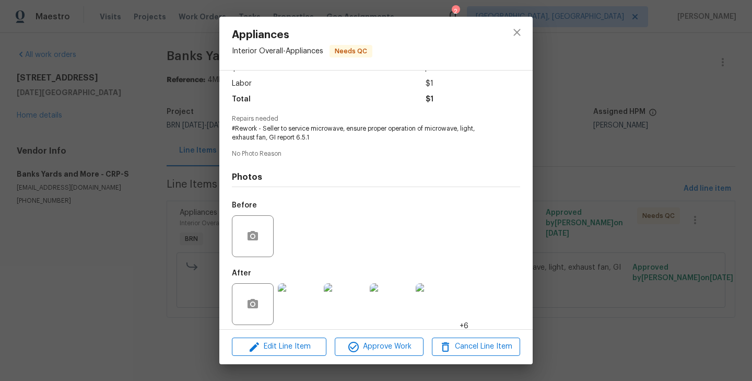
scroll to position [74, 0]
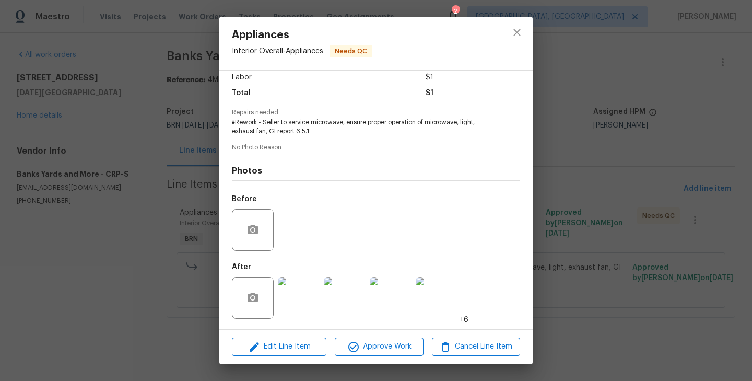
click at [297, 293] on img at bounding box center [299, 298] width 42 height 42
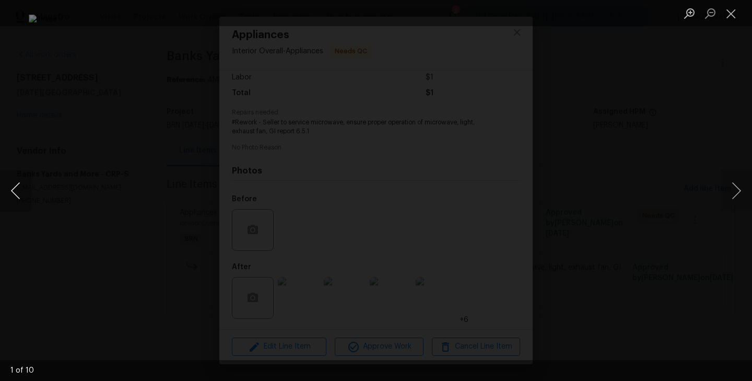
click at [18, 195] on button "Previous image" at bounding box center [15, 191] width 31 height 42
click at [88, 121] on div "Lightbox" at bounding box center [376, 190] width 752 height 381
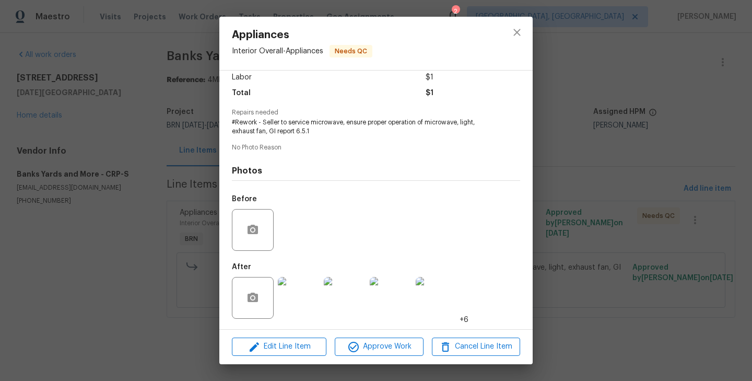
click at [93, 154] on div "Appliances Interior Overall - Appliances Needs QC Vendor Banks Yards and More A…" at bounding box center [376, 190] width 752 height 381
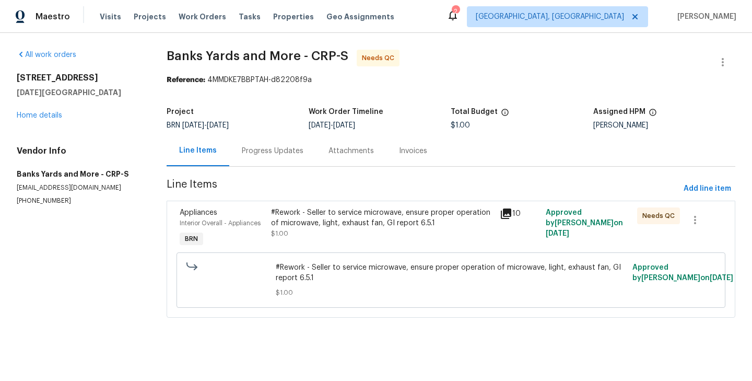
click at [281, 161] on div "Progress Updates" at bounding box center [272, 150] width 87 height 31
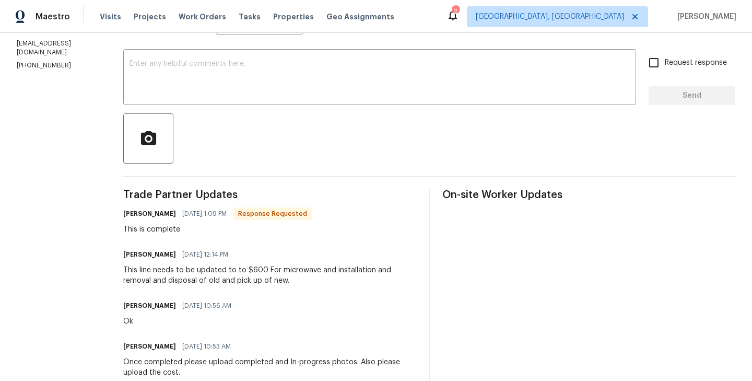
scroll to position [172, 0]
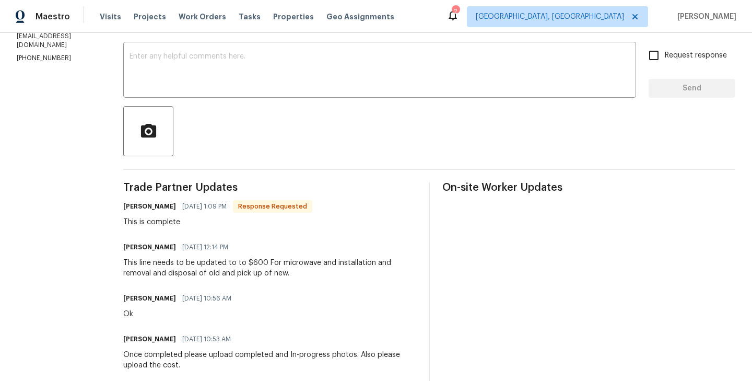
click at [235, 266] on div "This line needs to be updated to to $600 For microwave and installation and rem…" at bounding box center [269, 267] width 293 height 21
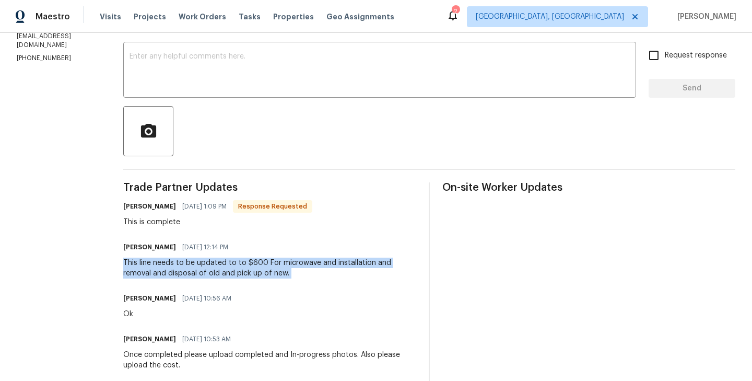
copy div "This line needs to be updated to to $600 For microwave and installation and rem…"
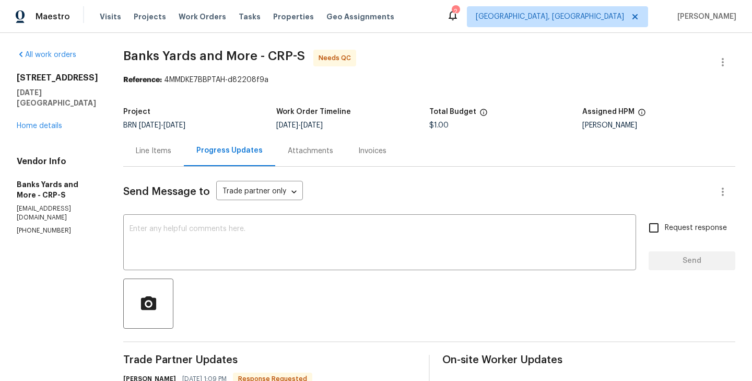
click at [141, 154] on div "Line Items" at bounding box center [154, 151] width 36 height 10
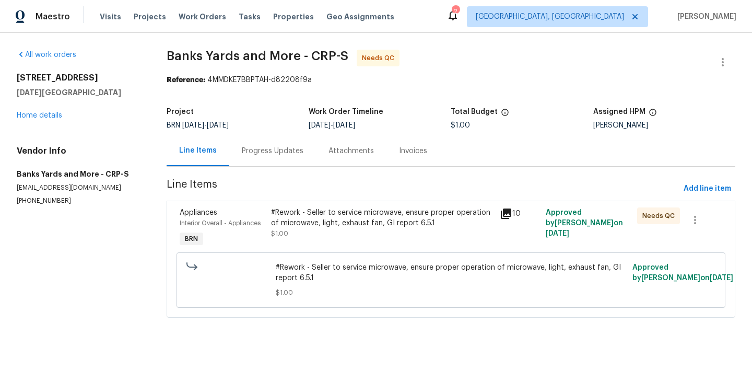
click at [260, 220] on span "Interior Overall - Appliances" at bounding box center [220, 223] width 81 height 6
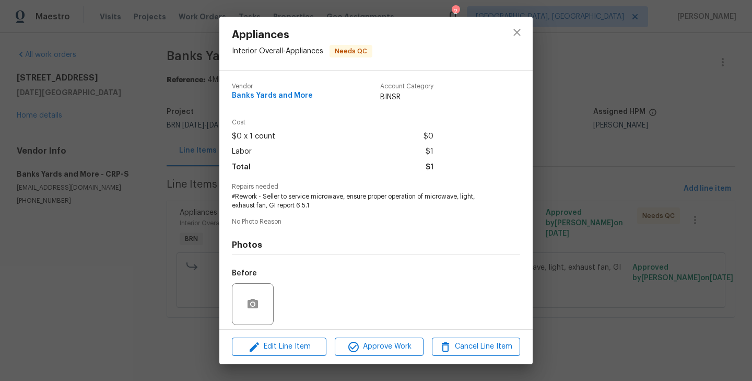
click at [256, 203] on span "#Rework - Seller to service microwave, ensure proper operation of microwave, li…" at bounding box center [361, 201] width 259 height 18
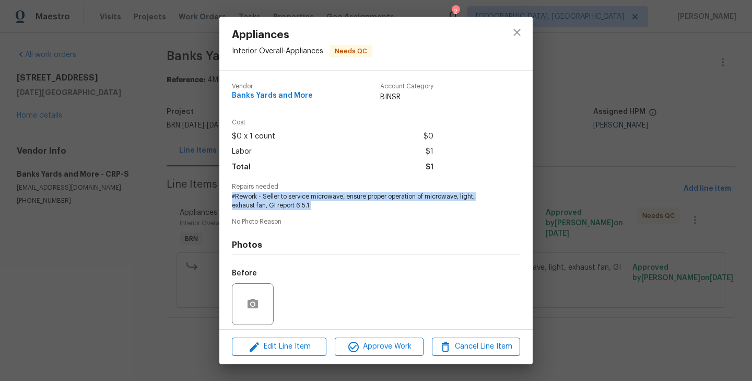
copy span "#Rework - Seller to service microwave, ensure proper operation of microwave, li…"
click at [282, 95] on span "Banks Yards and More" at bounding box center [272, 96] width 81 height 8
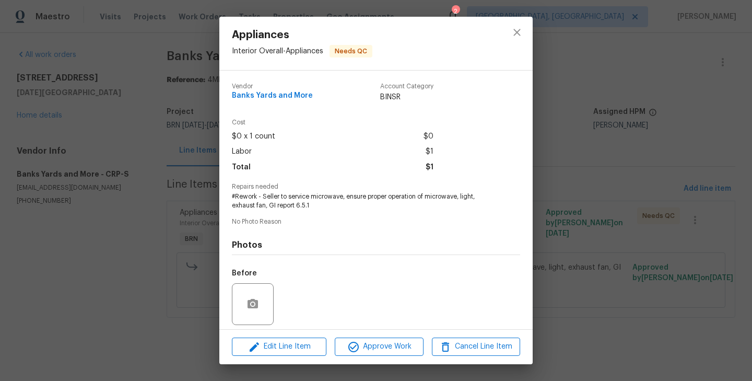
click at [282, 95] on span "Banks Yards and More" at bounding box center [272, 96] width 81 height 8
copy span "Banks Yards and More"
click at [160, 112] on div "Appliances Interior Overall - Appliances Needs QC Vendor Banks Yards and More A…" at bounding box center [376, 190] width 752 height 381
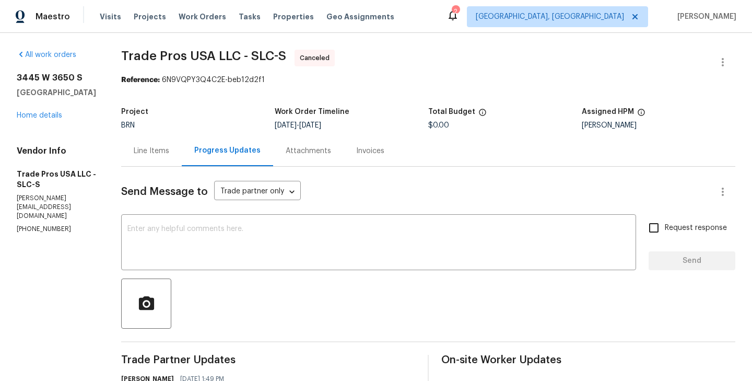
click at [211, 108] on div "Project BRN Work Order Timeline 8/28/2025 - 8/29/2025 Total Budget $0.00 Assign…" at bounding box center [428, 118] width 614 height 33
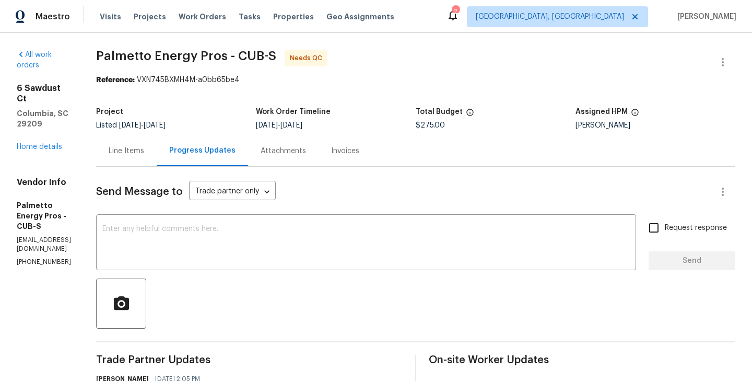
click at [246, 244] on textarea at bounding box center [365, 243] width 527 height 37
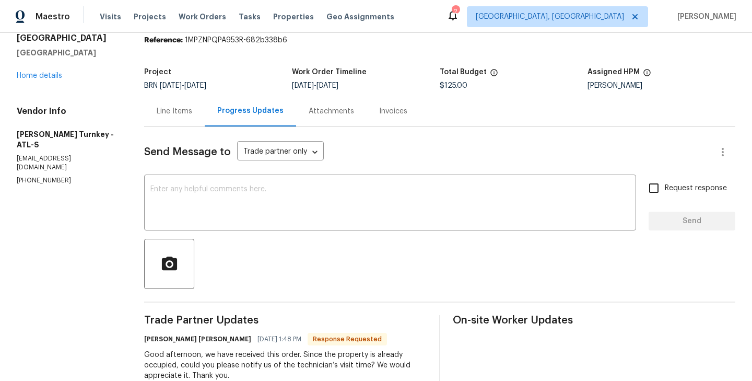
scroll to position [40, 0]
drag, startPoint x: 148, startPoint y: 339, endPoint x: 208, endPoint y: 339, distance: 60.0
click at [208, 339] on div "All work orders [STREET_ADDRESS] Home details Vendor Info [PERSON_NAME] Turnkey…" at bounding box center [376, 232] width 752 height 478
copy h6 "[PERSON_NAME] [PERSON_NAME]"
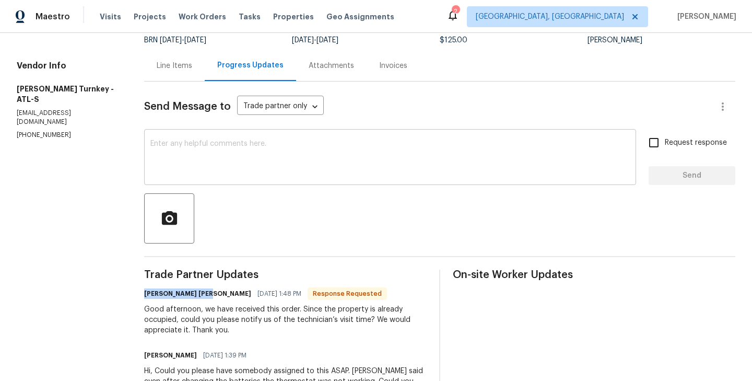
scroll to position [94, 0]
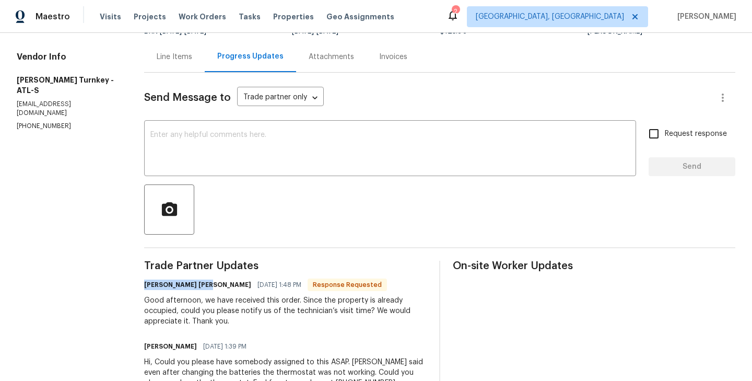
click at [245, 195] on div at bounding box center [439, 209] width 591 height 50
click at [150, 286] on h6 "[PERSON_NAME] [PERSON_NAME]" at bounding box center [197, 284] width 107 height 10
copy h6 "[PERSON_NAME]"
click at [235, 133] on textarea at bounding box center [389, 149] width 479 height 37
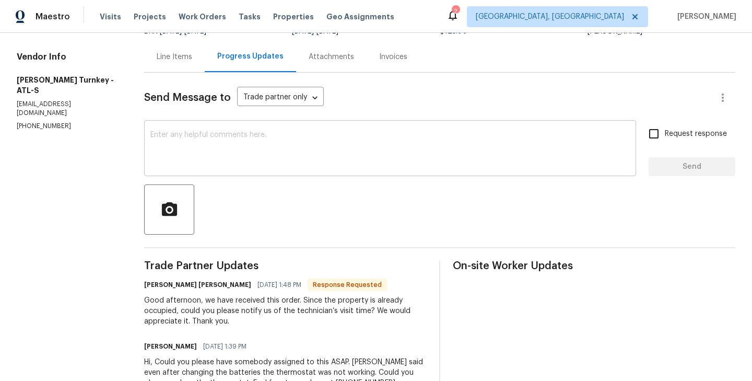
paste textarea "[PERSON_NAME]"
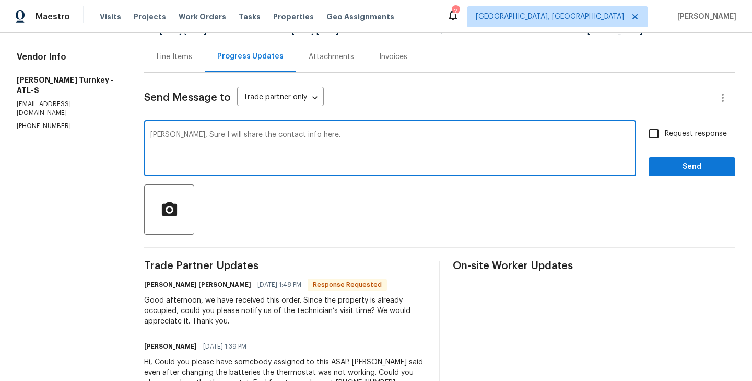
click at [246, 134] on textarea "[PERSON_NAME], Sure I will share the contact info here." at bounding box center [389, 149] width 479 height 37
type textarea "[PERSON_NAME], Sure I will share the buyer's contact info here."
click at [662, 135] on input "Request response" at bounding box center [654, 134] width 22 height 22
checkbox input "true"
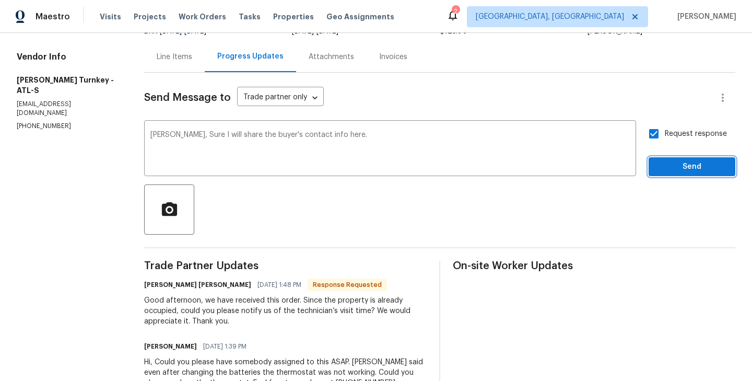
click at [687, 161] on span "Send" at bounding box center [692, 166] width 70 height 13
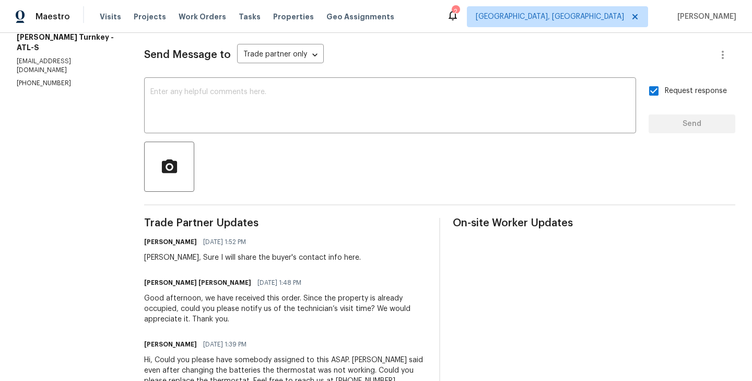
scroll to position [171, 0]
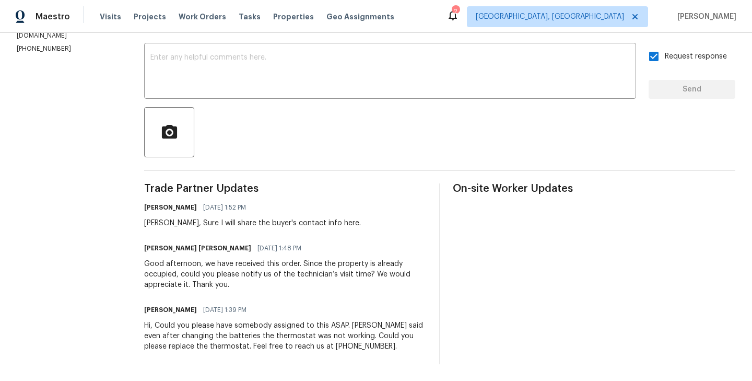
click at [155, 221] on div "[PERSON_NAME], Sure I will share the buyer's contact info here." at bounding box center [252, 223] width 217 height 10
copy div "[PERSON_NAME]"
click at [174, 75] on textarea at bounding box center [389, 72] width 479 height 37
paste textarea "[PERSON_NAME]"
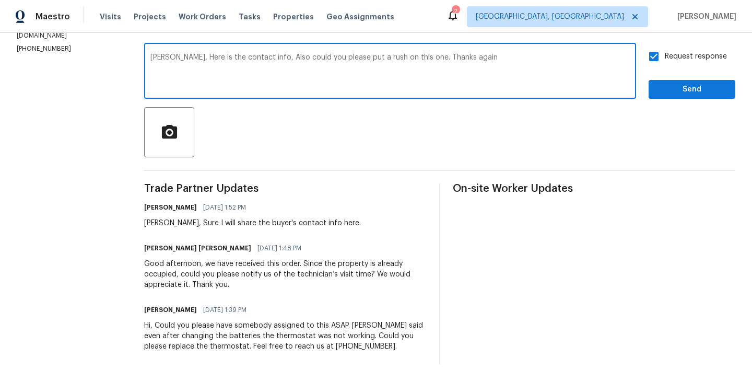
type textarea "[PERSON_NAME], Here is the contact info, Also could you please put a rush on th…"
click at [702, 87] on span "Send" at bounding box center [692, 89] width 70 height 13
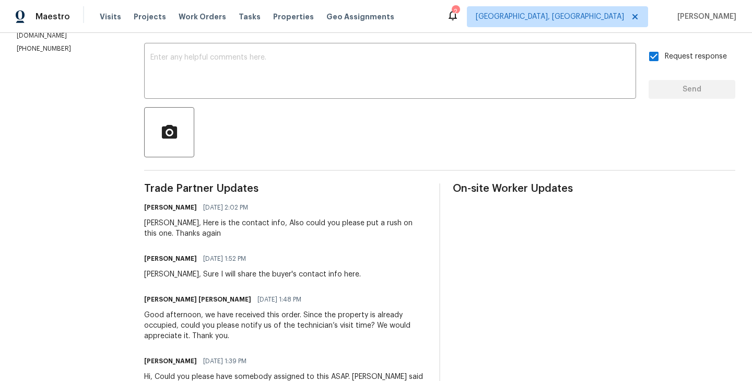
scroll to position [0, 0]
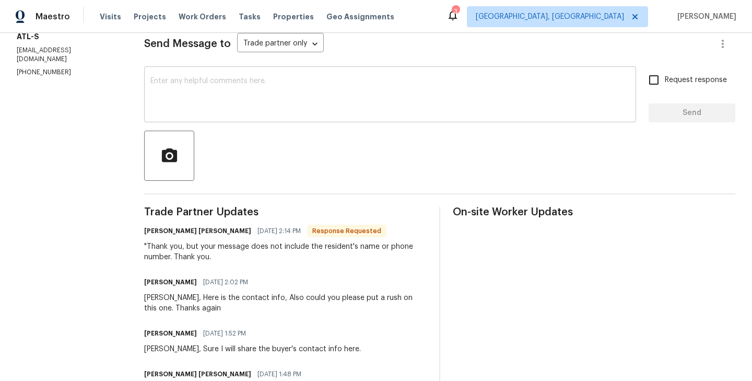
scroll to position [162, 0]
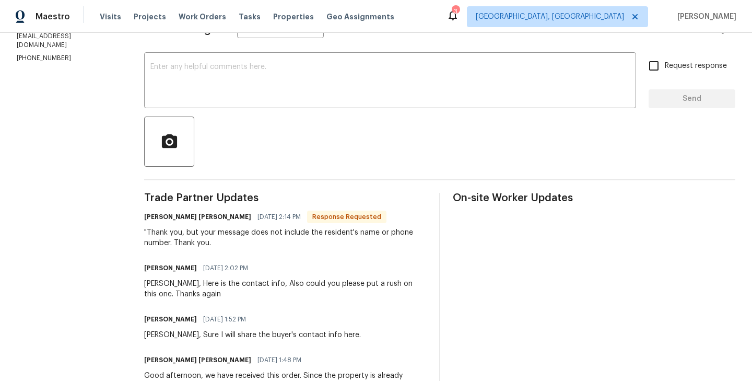
click at [156, 218] on h6 "Juan David Aguilar" at bounding box center [197, 216] width 107 height 10
copy h6 "Juan"
click at [190, 81] on textarea at bounding box center [389, 81] width 479 height 37
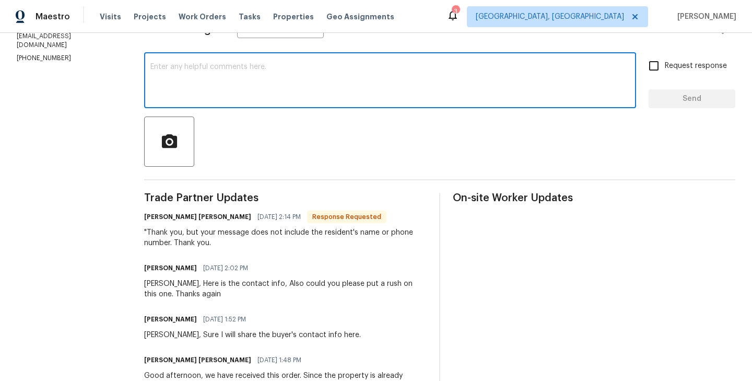
paste textarea "Juan"
paste textarea "702-807-2345"
click at [223, 65] on textarea "Juan, Sorry my bad - 702-807-2345" at bounding box center [389, 81] width 479 height 37
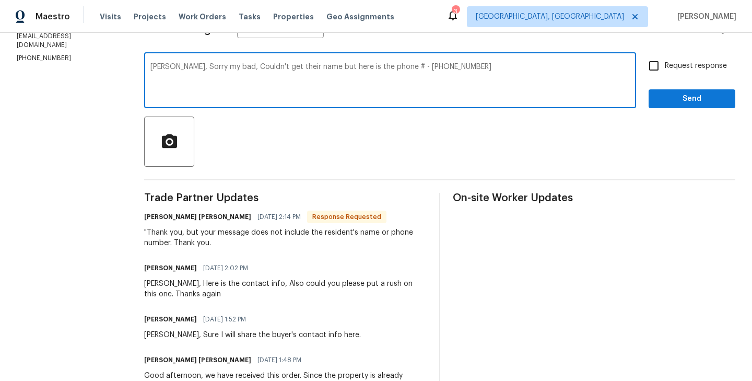
type textarea "Juan, Sorry my bad, Couldn't get their name but here is the phone # - 702-807-2…"
click at [654, 69] on input "Request response" at bounding box center [654, 66] width 22 height 22
checkbox input "true"
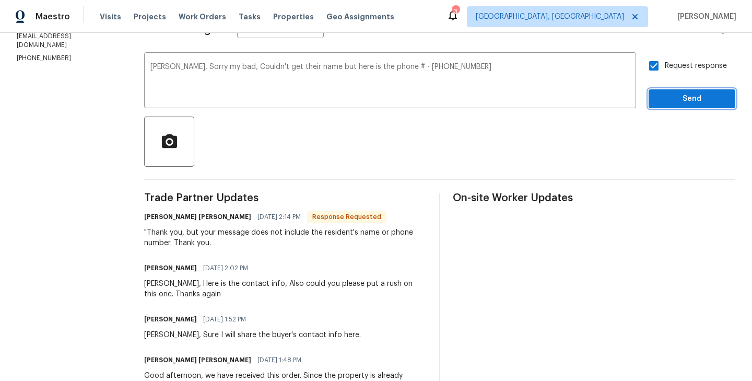
click at [683, 96] on span "Send" at bounding box center [692, 98] width 70 height 13
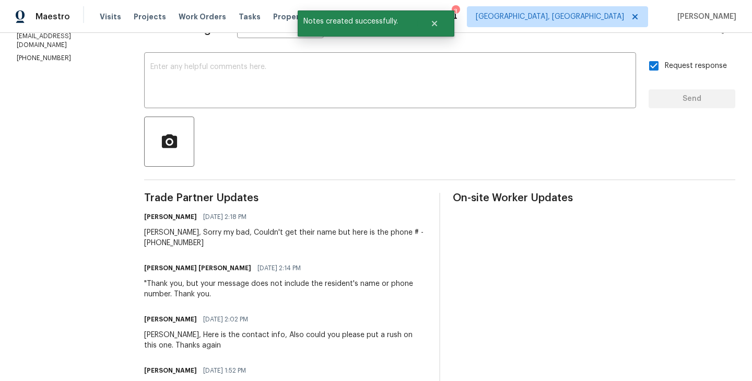
scroll to position [0, 0]
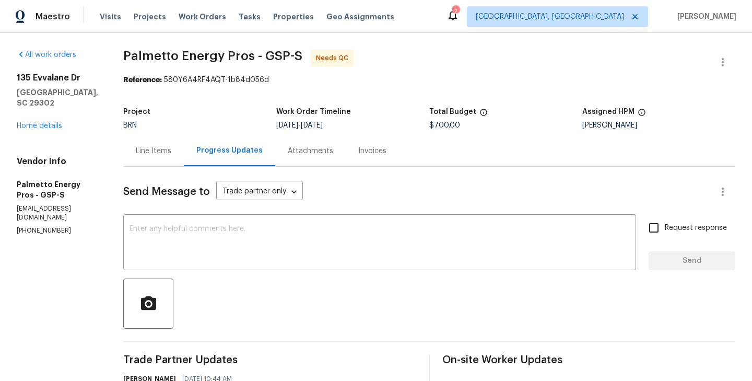
scroll to position [145, 0]
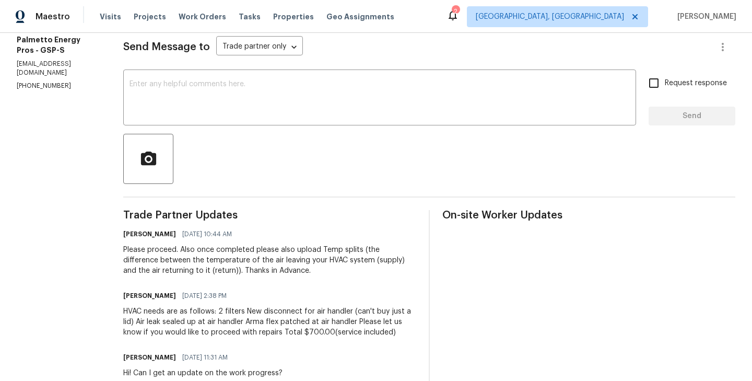
click at [275, 222] on div "Trade Partner Updates [PERSON_NAME] [DATE] 10:44 AM Please proceed. Also once c…" at bounding box center [269, 383] width 293 height 346
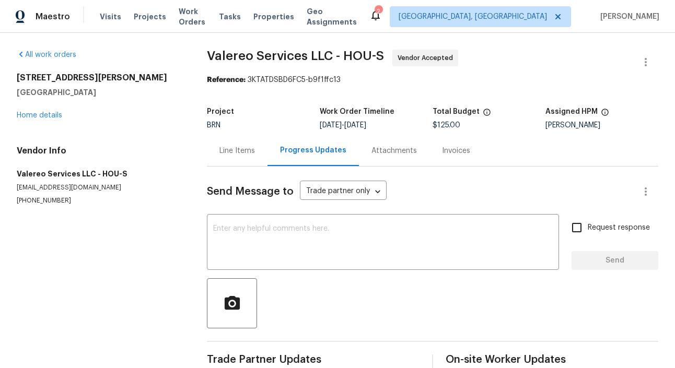
click at [143, 243] on section "All work orders [STREET_ADDRESS][PERSON_NAME] Home details Vendor Info Valereo …" at bounding box center [99, 231] width 165 height 362
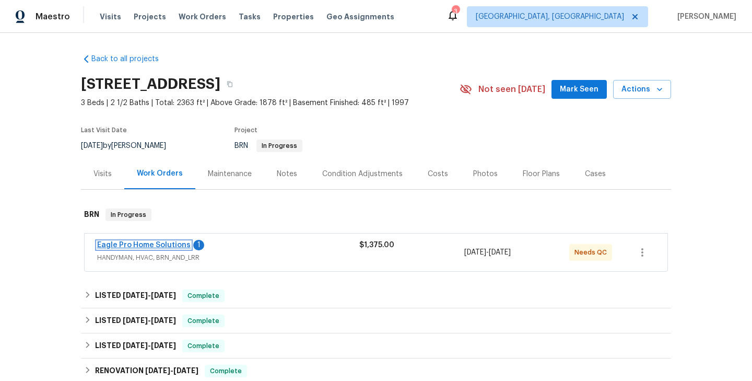
click at [148, 242] on link "Eagle Pro Home Solutions" at bounding box center [143, 244] width 93 height 7
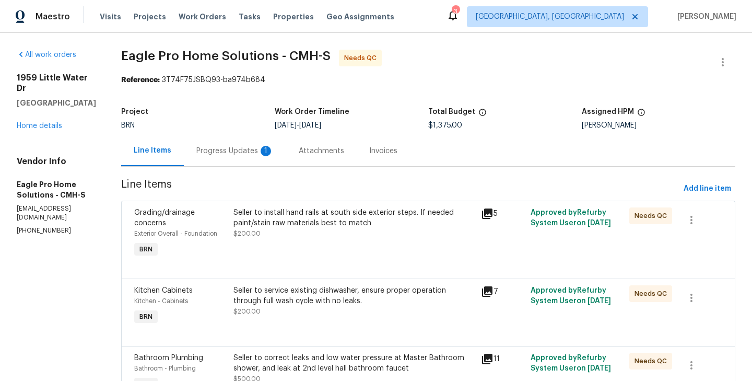
click at [251, 142] on div "Progress Updates 1" at bounding box center [235, 150] width 102 height 31
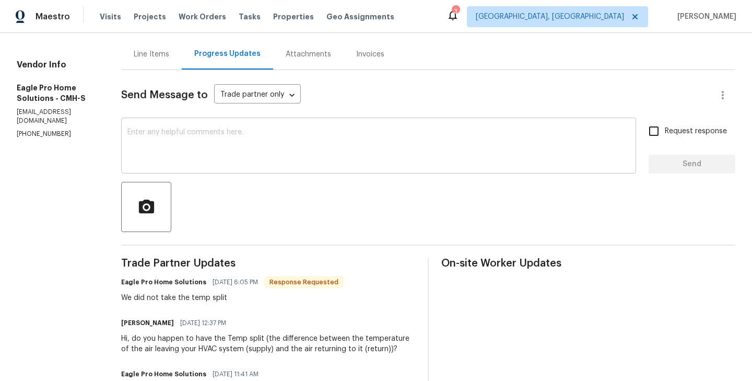
scroll to position [93, 0]
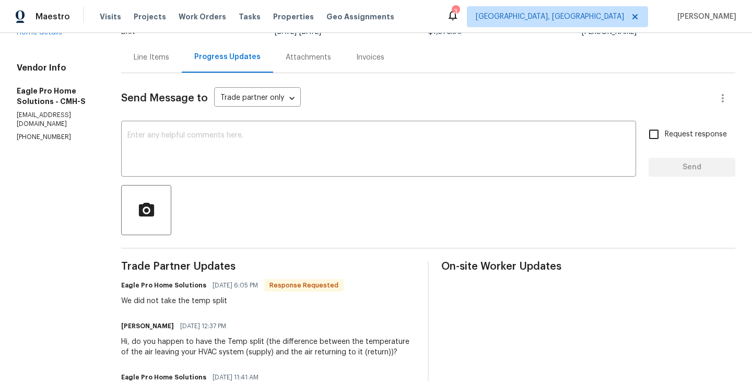
click at [169, 56] on div "Line Items" at bounding box center [152, 57] width 36 height 10
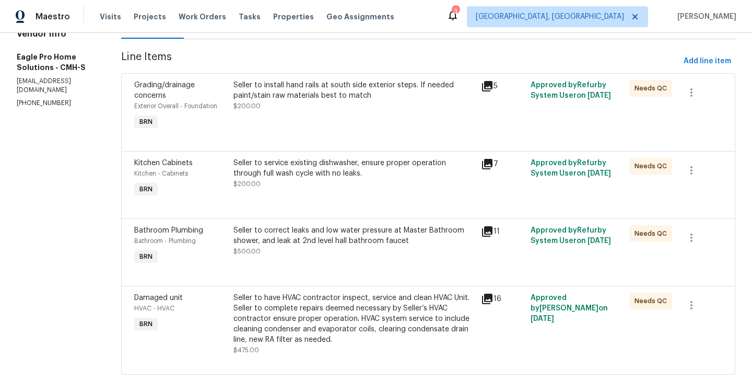
scroll to position [151, 0]
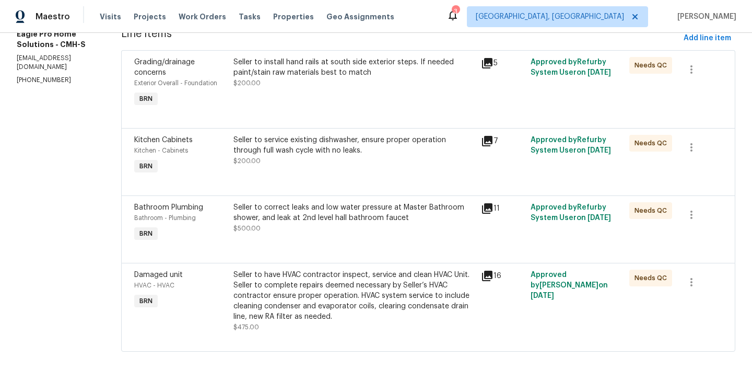
click at [263, 304] on div "Seller to have HVAC contractor inspect, service and clean HVAC Unit. Seller to …" at bounding box center [353, 295] width 241 height 52
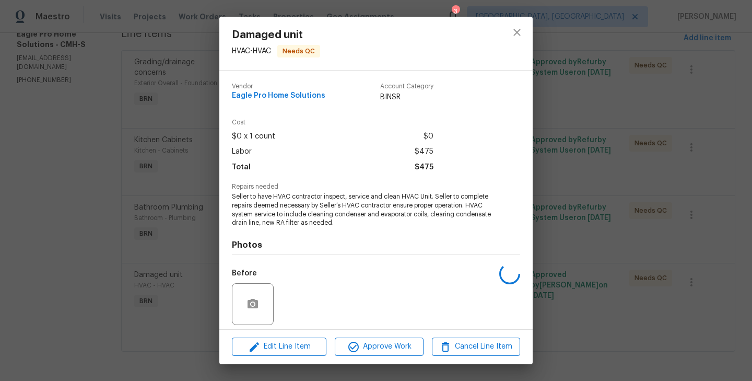
scroll to position [74, 0]
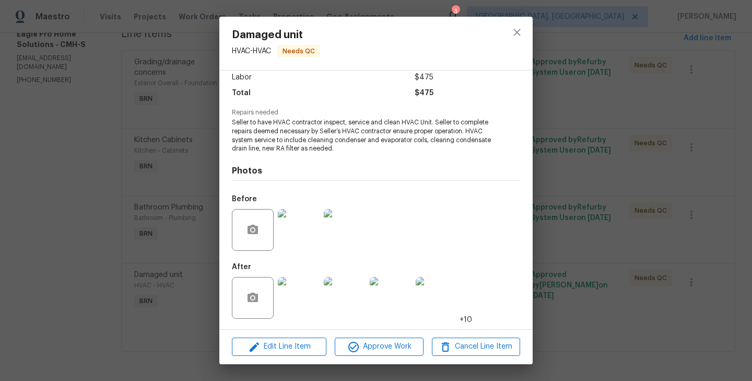
click at [291, 239] on img at bounding box center [299, 230] width 42 height 42
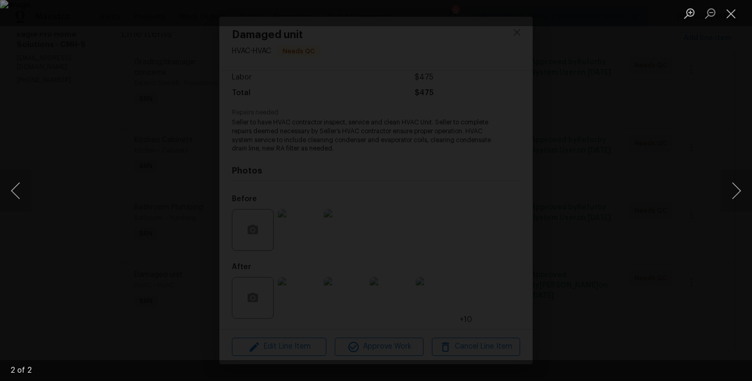
click at [135, 174] on img "Lightbox" at bounding box center [376, 190] width 752 height 381
click at [100, 157] on div "Lightbox" at bounding box center [376, 190] width 752 height 381
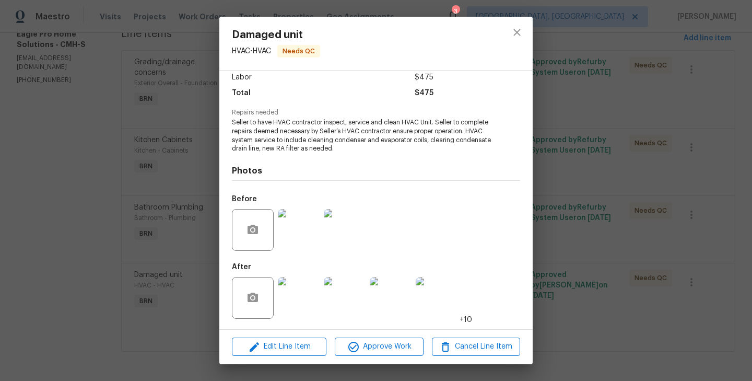
click at [146, 194] on div "Damaged unit HVAC - HVAC Needs QC Vendor Eagle Pro Home Solutions Account Categ…" at bounding box center [376, 190] width 752 height 381
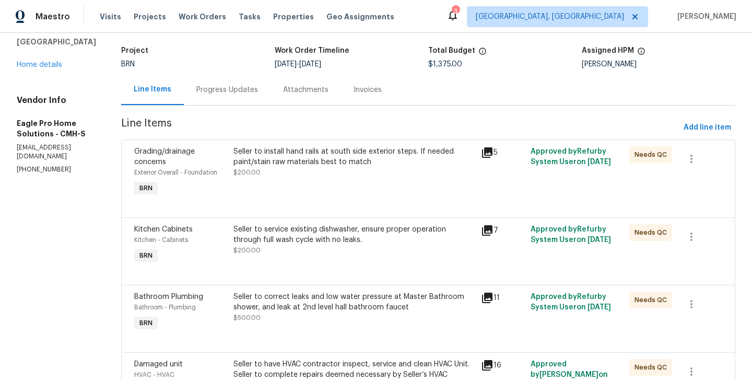
click at [250, 96] on div "Progress Updates" at bounding box center [227, 89] width 87 height 31
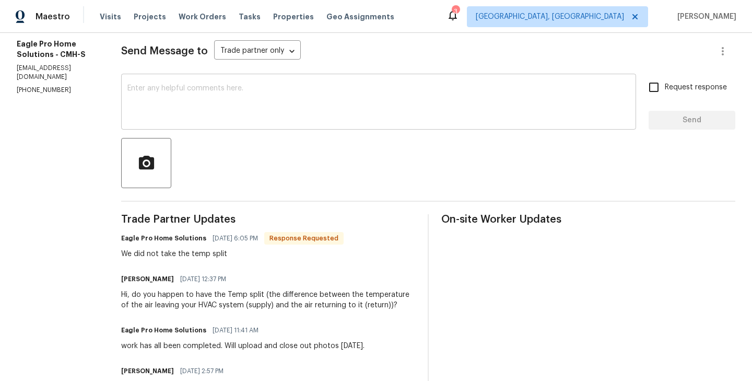
scroll to position [144, 0]
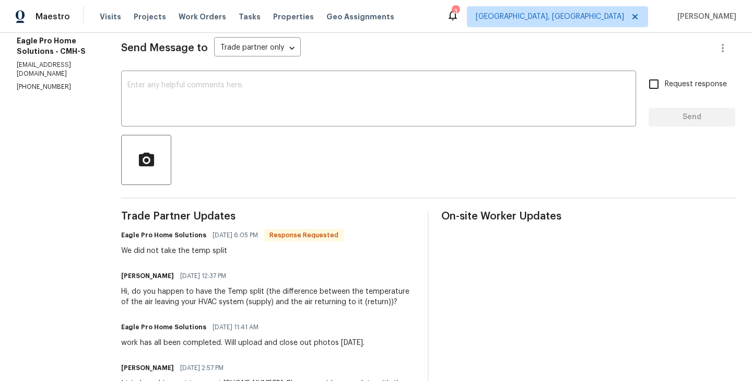
click at [96, 244] on section "All work orders [STREET_ADDRESS][PERSON_NAME] Home details Vendor Info Eagle Pr…" at bounding box center [56, 276] width 79 height 741
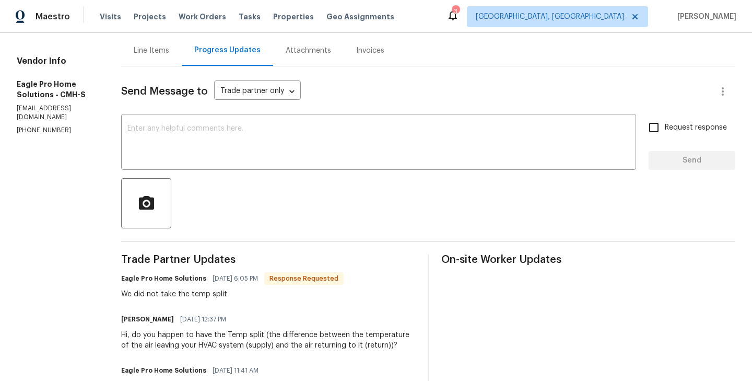
scroll to position [101, 0]
click at [200, 178] on div at bounding box center [428, 203] width 614 height 50
click at [196, 160] on textarea at bounding box center [378, 142] width 502 height 37
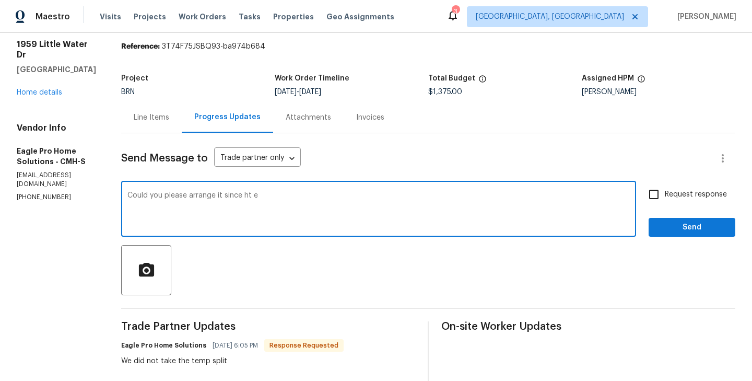
scroll to position [0, 0]
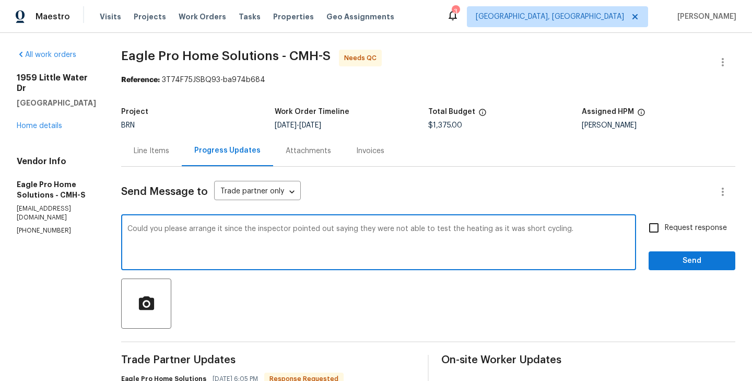
type textarea "Could you please arrange it since the inspector pointed out saying they were no…"
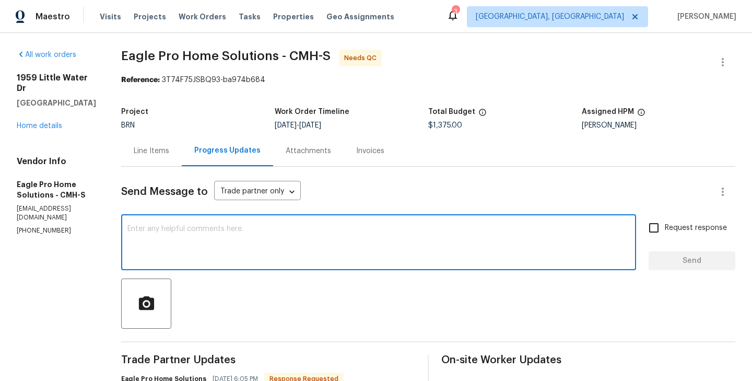
click at [158, 150] on div "Line Items" at bounding box center [151, 150] width 61 height 31
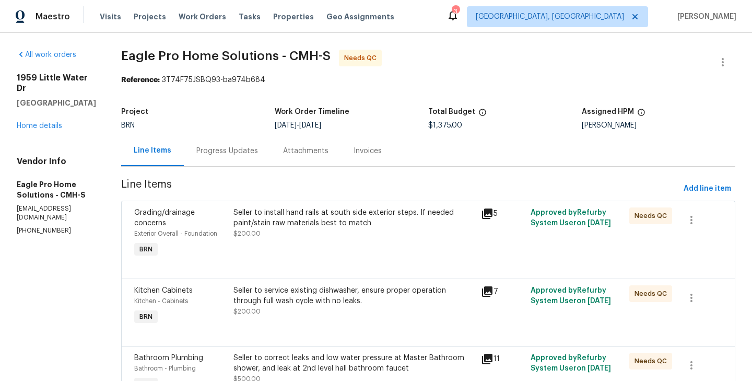
scroll to position [151, 0]
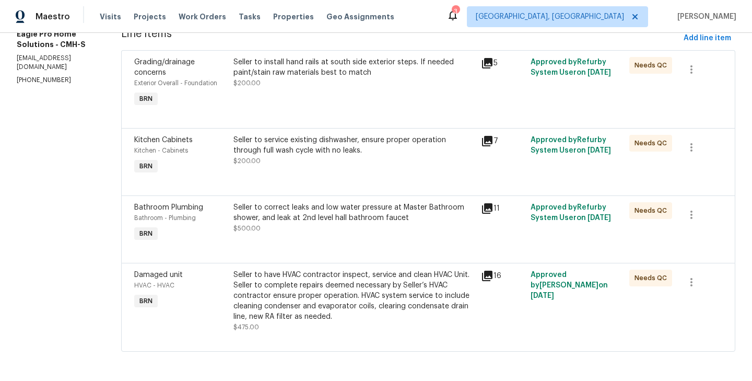
click at [224, 313] on div "Damaged unit HVAC - HVAC BRN" at bounding box center [180, 300] width 99 height 69
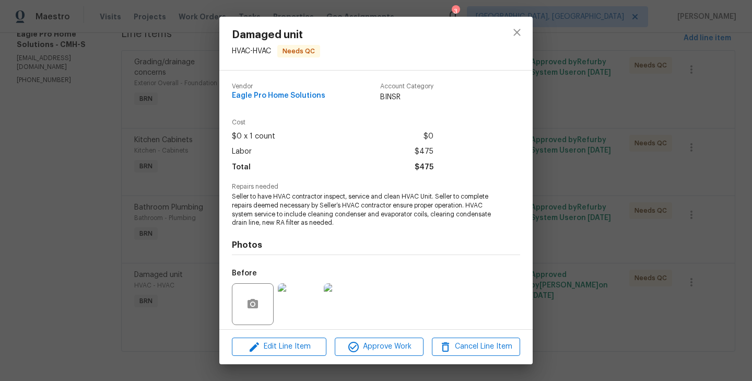
click at [340, 295] on img at bounding box center [345, 304] width 42 height 42
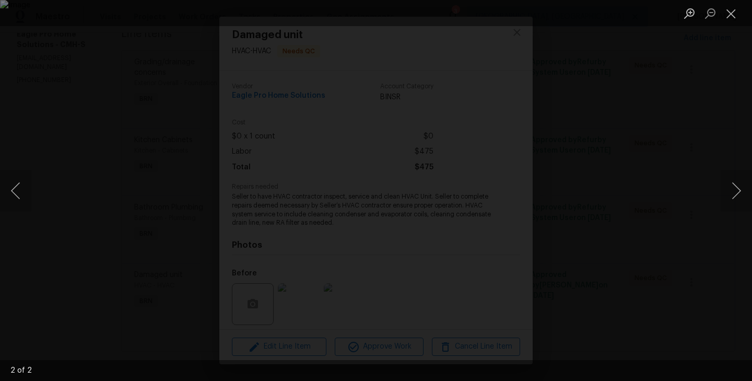
click at [78, 170] on div "Lightbox" at bounding box center [376, 190] width 752 height 381
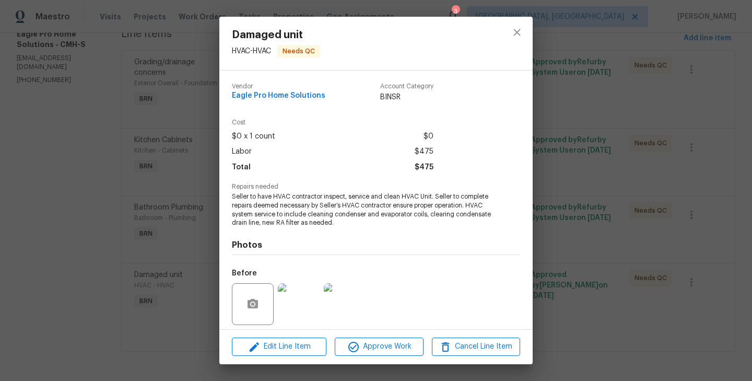
click at [86, 134] on div "Damaged unit HVAC - HVAC Needs QC Vendor Eagle Pro Home Solutions Account Categ…" at bounding box center [376, 190] width 752 height 381
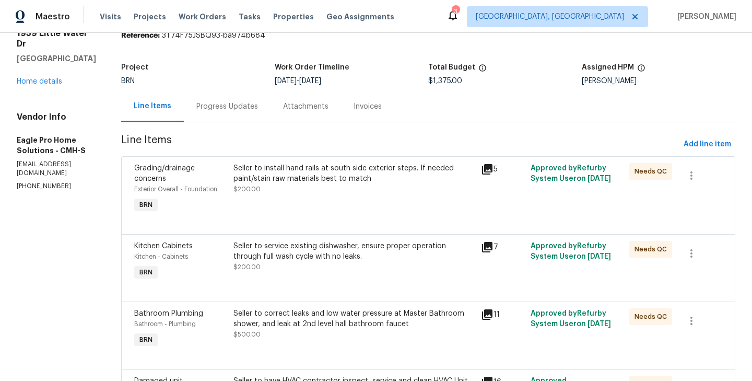
scroll to position [0, 0]
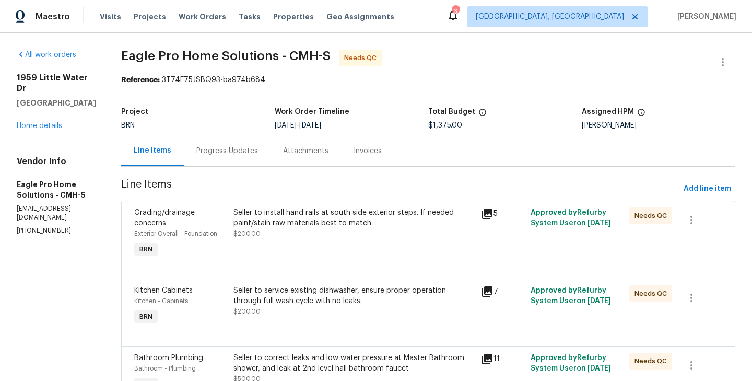
click at [266, 144] on div "Progress Updates" at bounding box center [227, 150] width 87 height 31
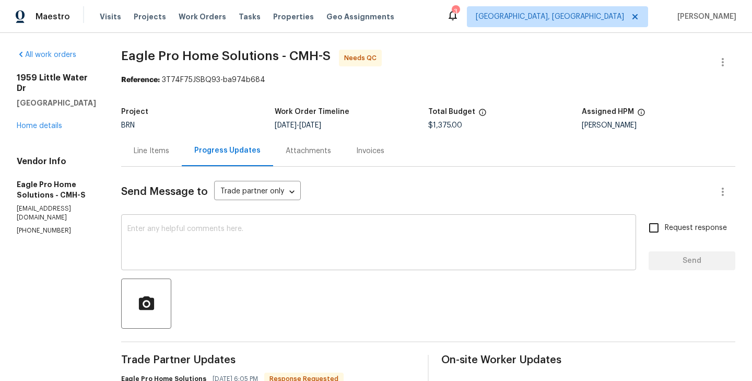
click at [245, 248] on textarea at bounding box center [378, 243] width 502 height 37
paste textarea "Could you please arrange it since the inspector pointed out saying they were no…"
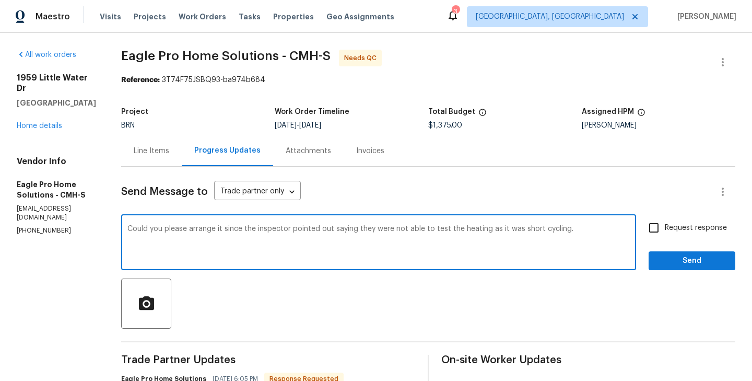
type textarea "Could you please arrange it since the inspector pointed out saying they were no…"
click at [660, 238] on input "Request response" at bounding box center [654, 228] width 22 height 22
checkbox input "true"
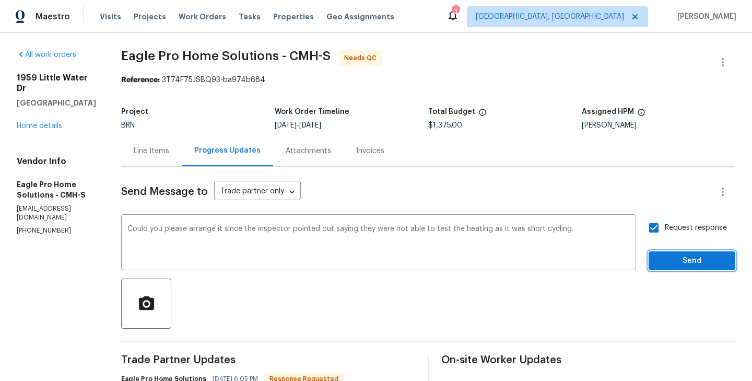
click at [690, 262] on span "Send" at bounding box center [692, 260] width 70 height 13
